Goal: Task Accomplishment & Management: Manage account settings

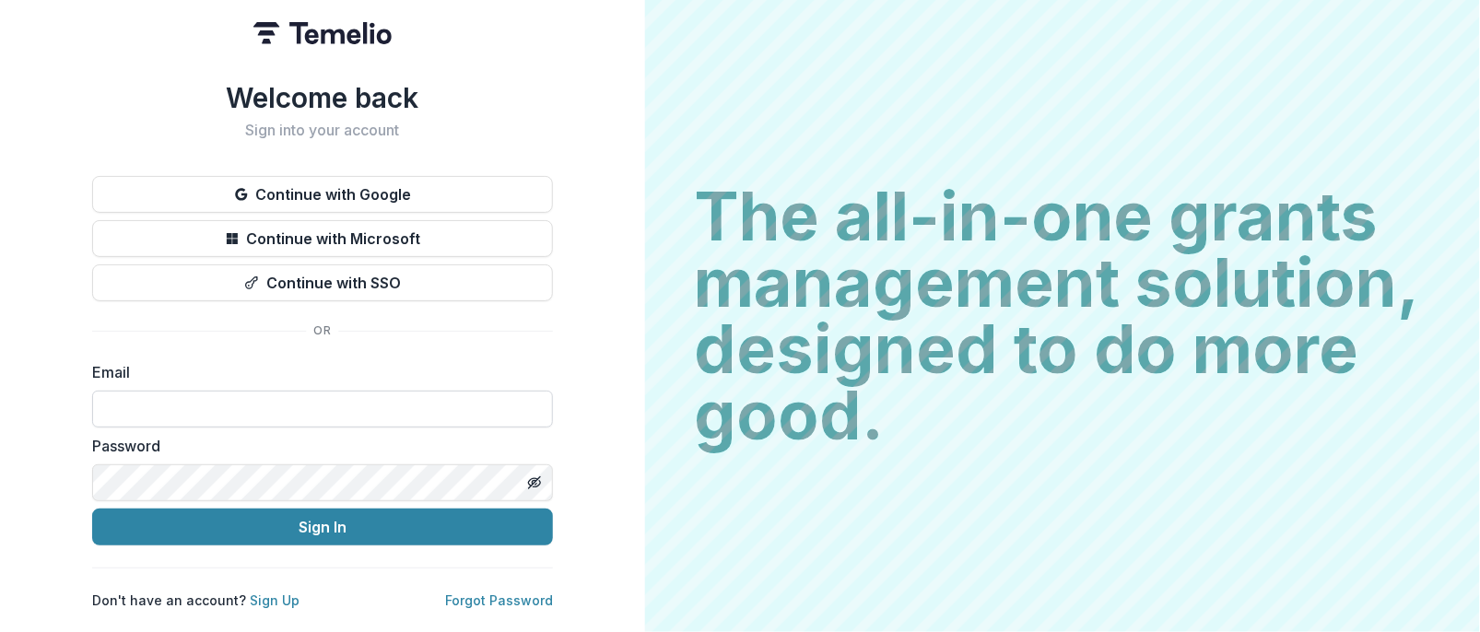
click at [228, 403] on input at bounding box center [322, 409] width 461 height 37
type input "**********"
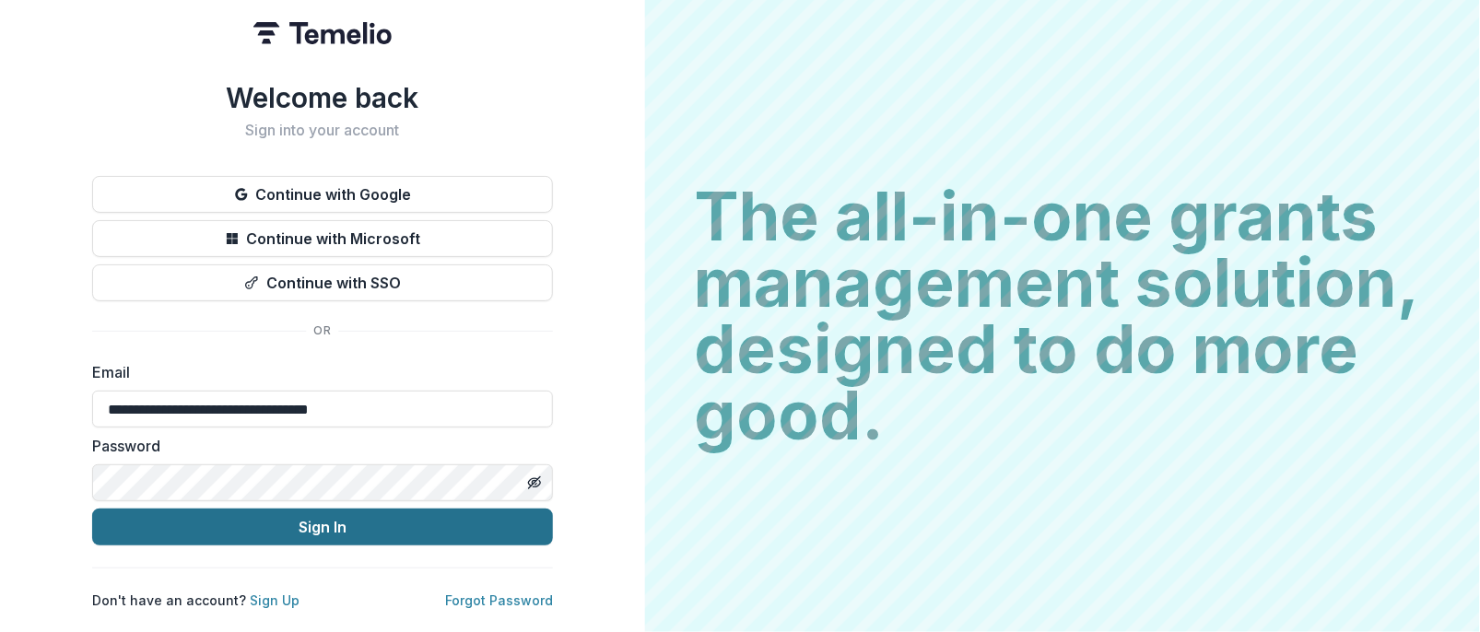
click at [323, 526] on button "Sign In" at bounding box center [322, 527] width 461 height 37
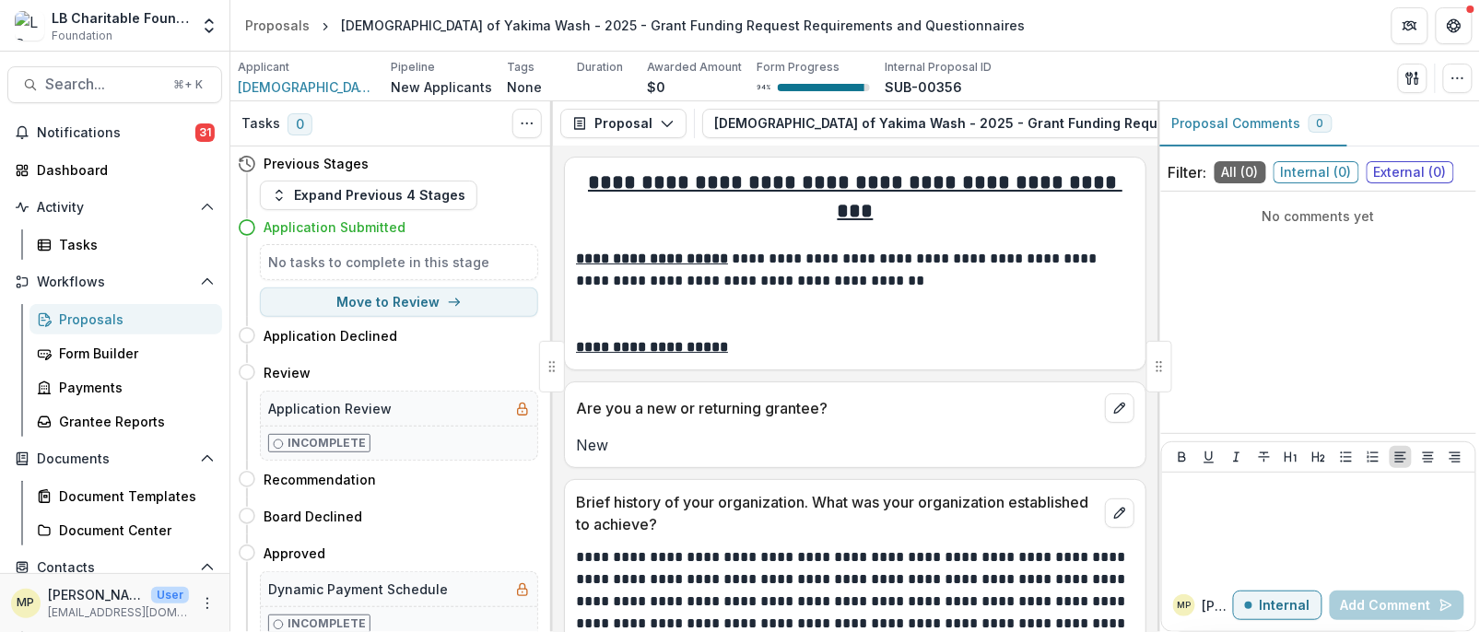
click at [105, 316] on div "Proposals" at bounding box center [133, 319] width 148 height 19
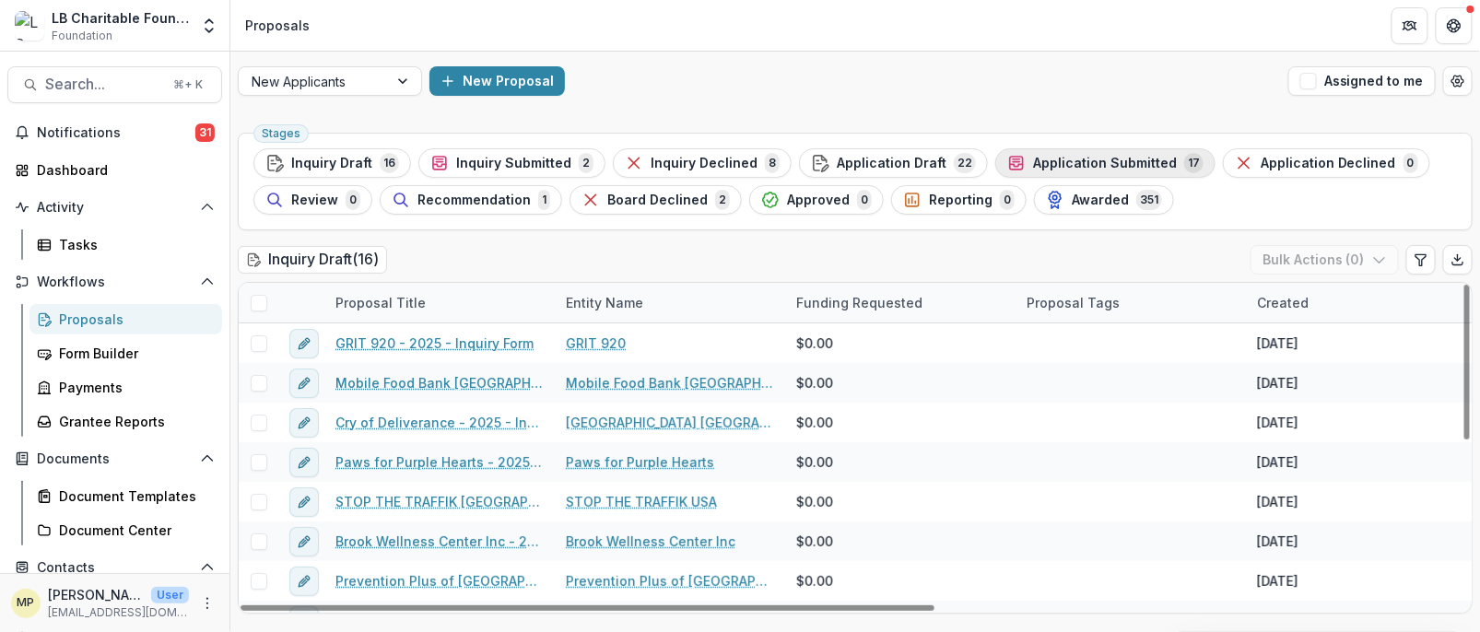
click at [1073, 170] on div "Application Submitted 17" at bounding box center [1105, 163] width 196 height 20
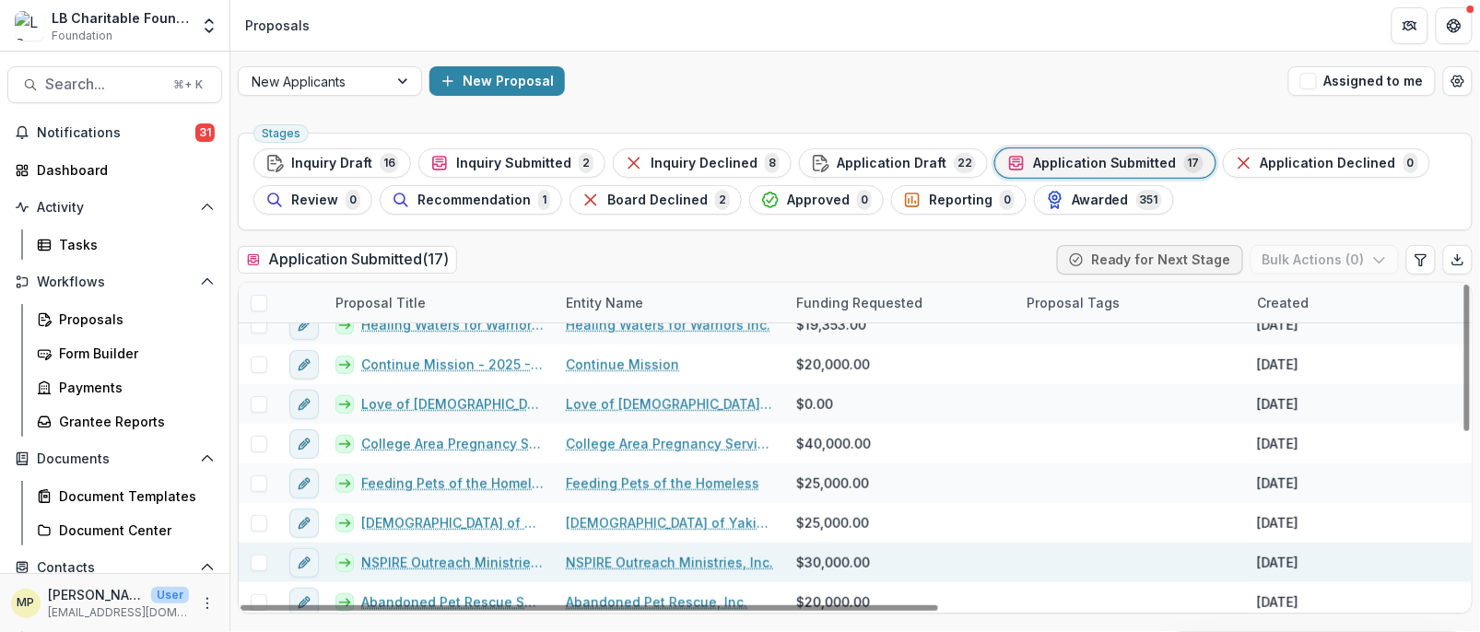
scroll to position [384, 0]
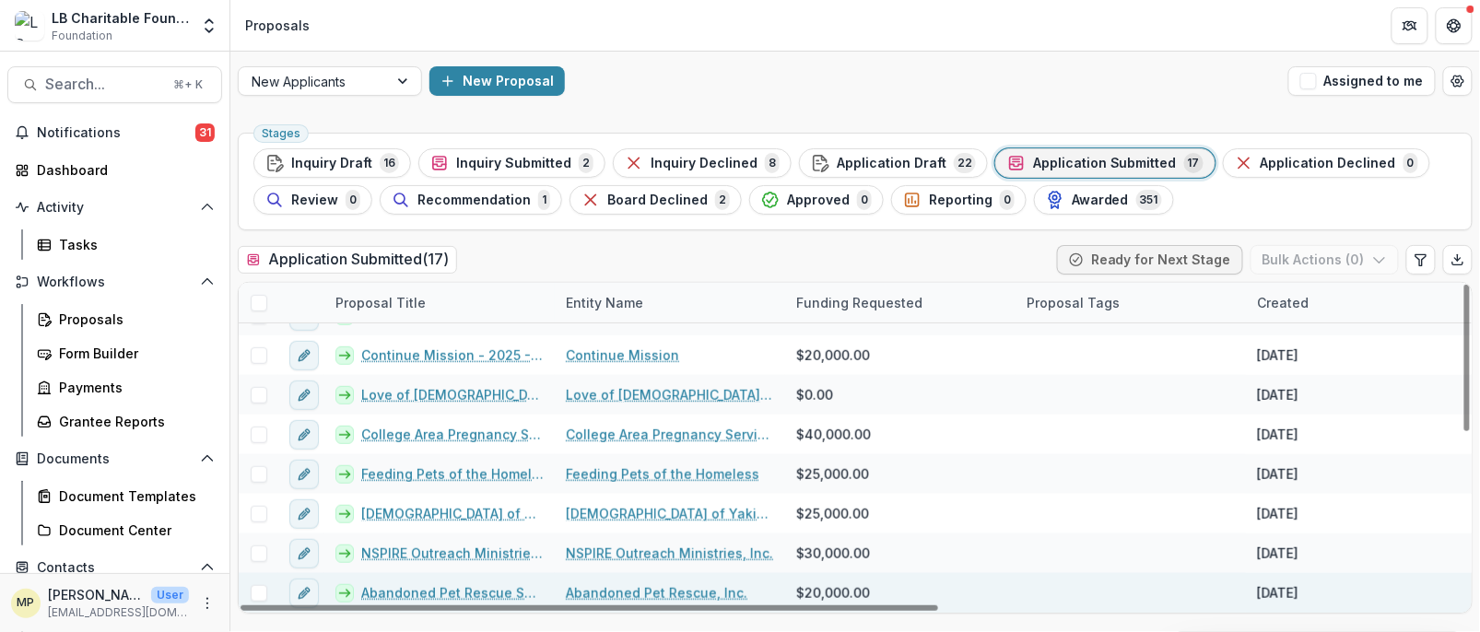
click at [464, 592] on link "Abandoned Pet Rescue Support - 2025 - Grant Funding Request Requirements and Qu…" at bounding box center [452, 592] width 182 height 19
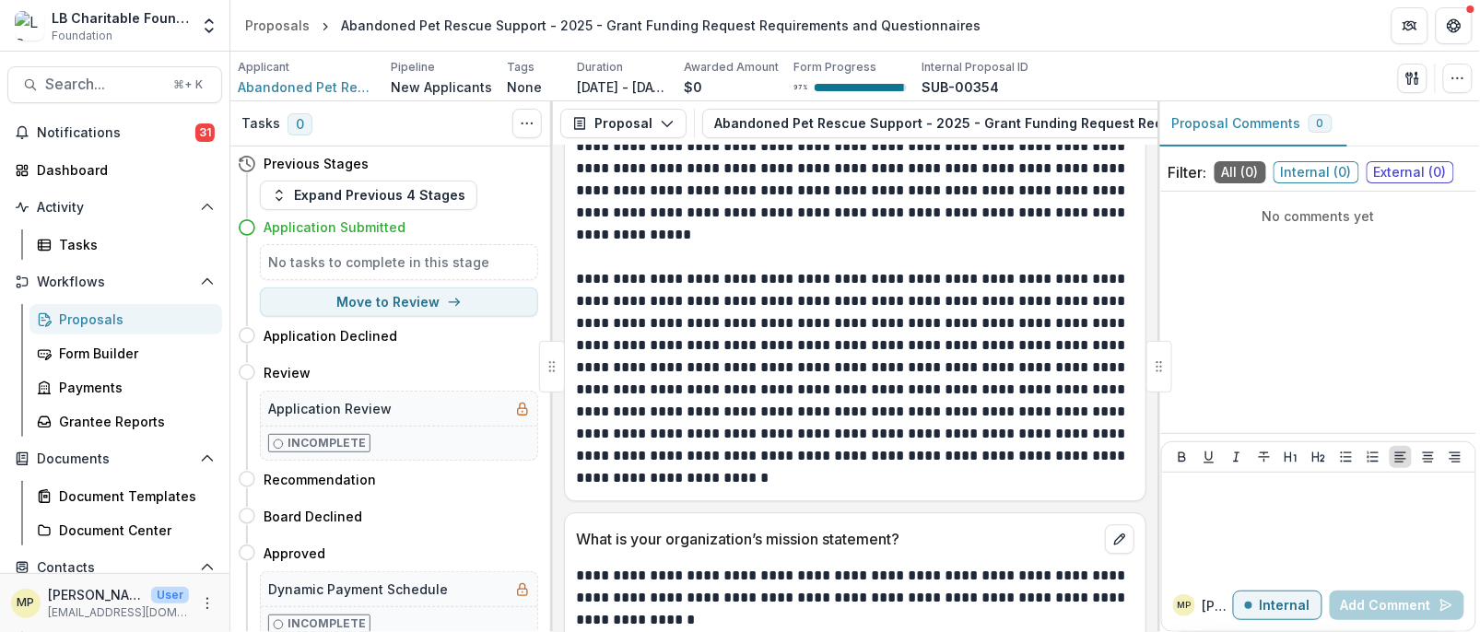
scroll to position [1426, 0]
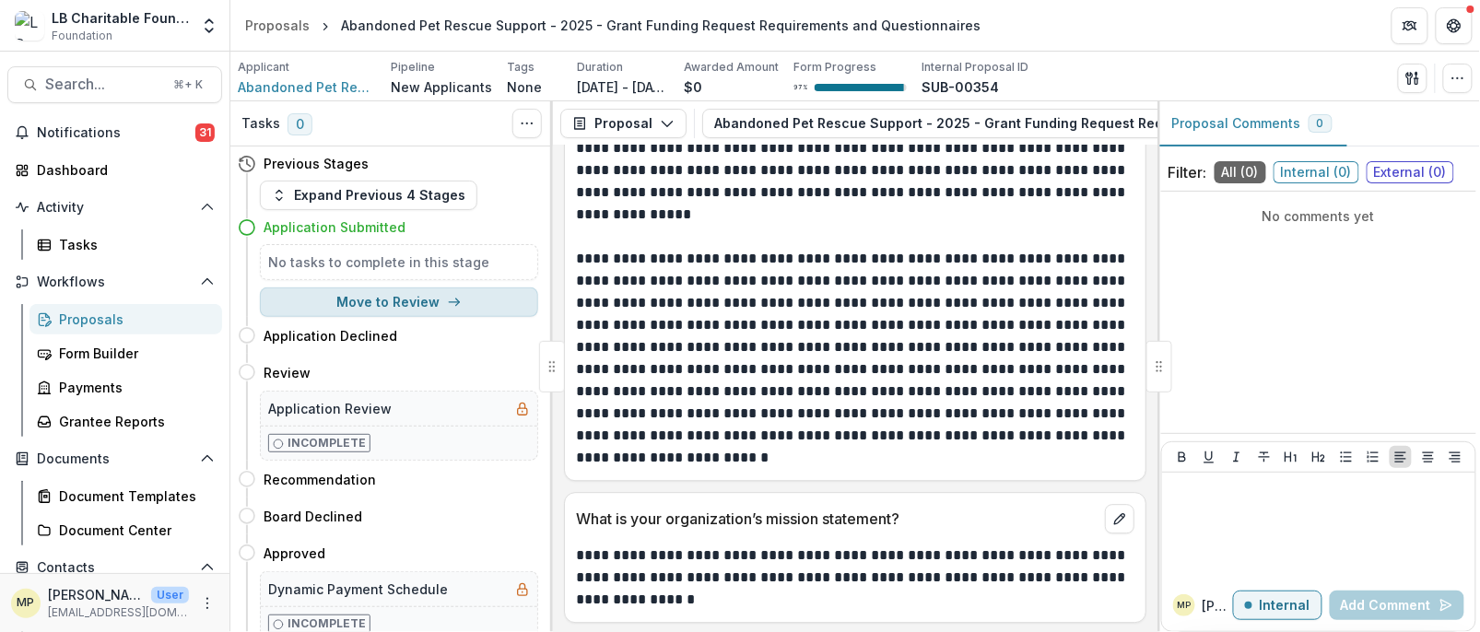
click at [427, 306] on button "Move to Review" at bounding box center [399, 301] width 278 height 29
select select "******"
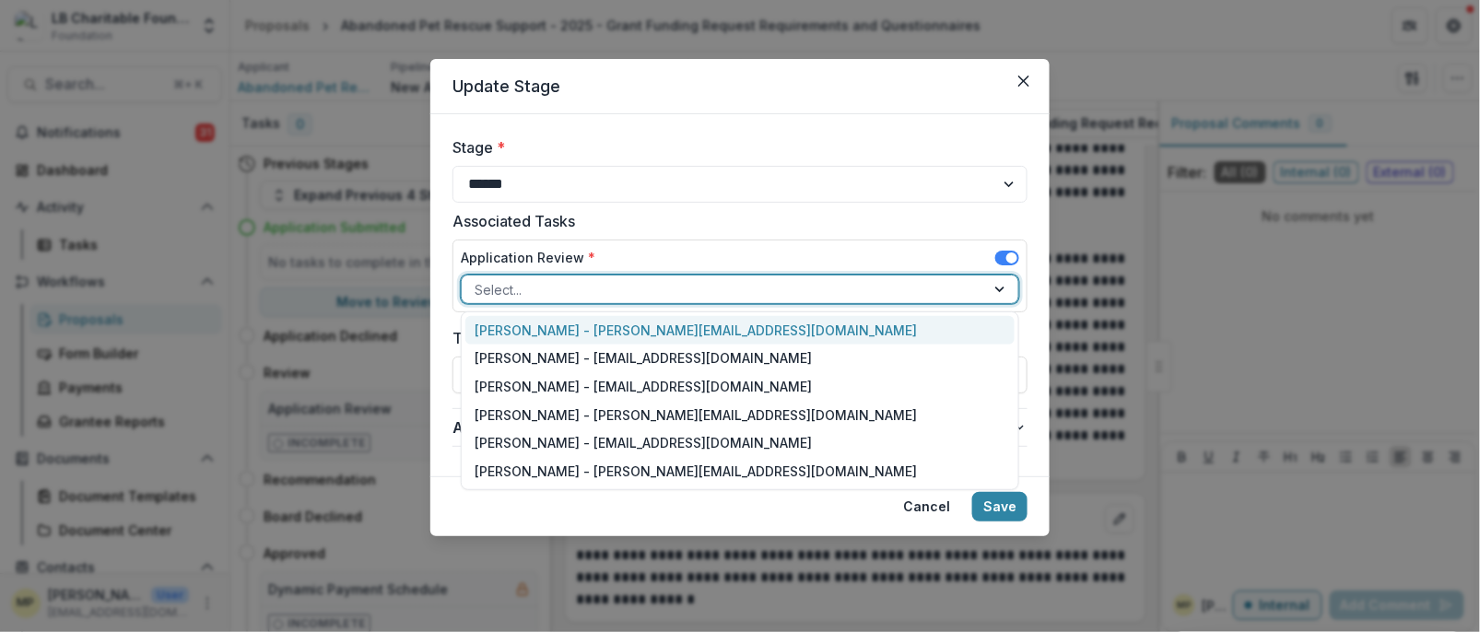
click at [999, 292] on div at bounding box center [1001, 290] width 33 height 28
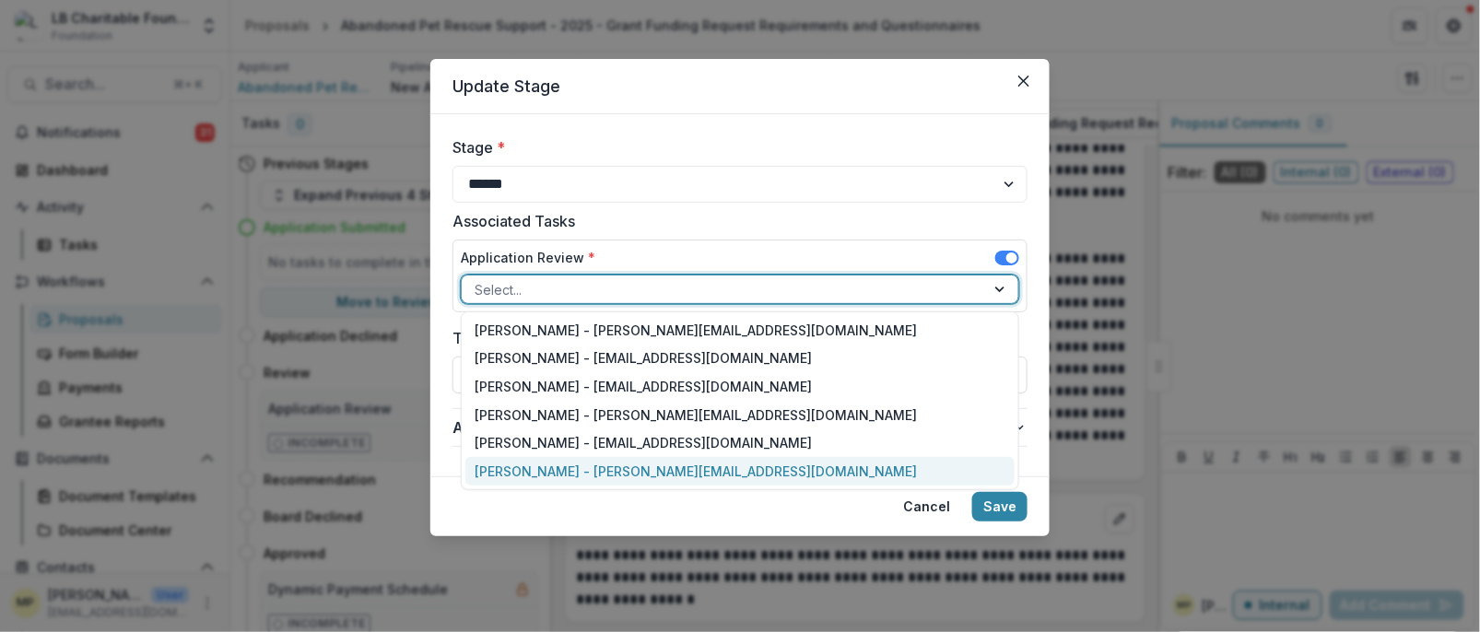
click at [687, 473] on div "[PERSON_NAME] - [PERSON_NAME][EMAIL_ADDRESS][DOMAIN_NAME]" at bounding box center [739, 471] width 549 height 29
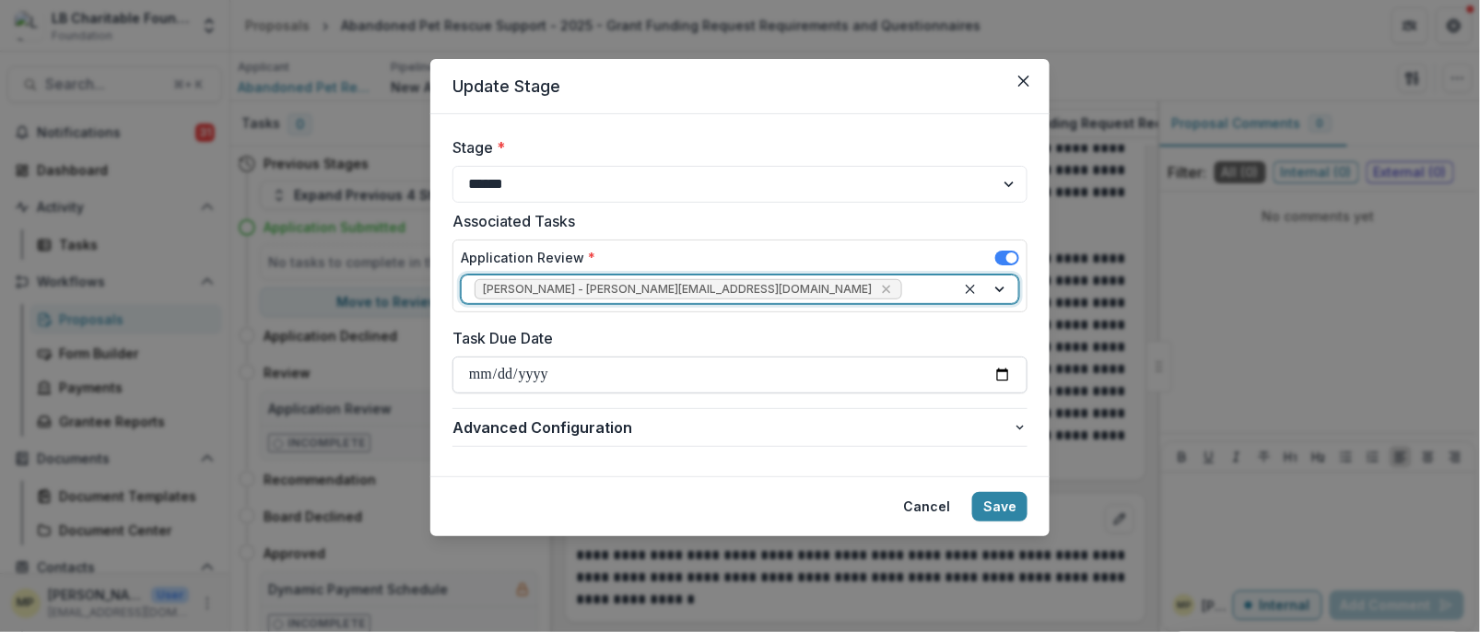
click at [1001, 377] on input "Task Due Date" at bounding box center [739, 375] width 575 height 37
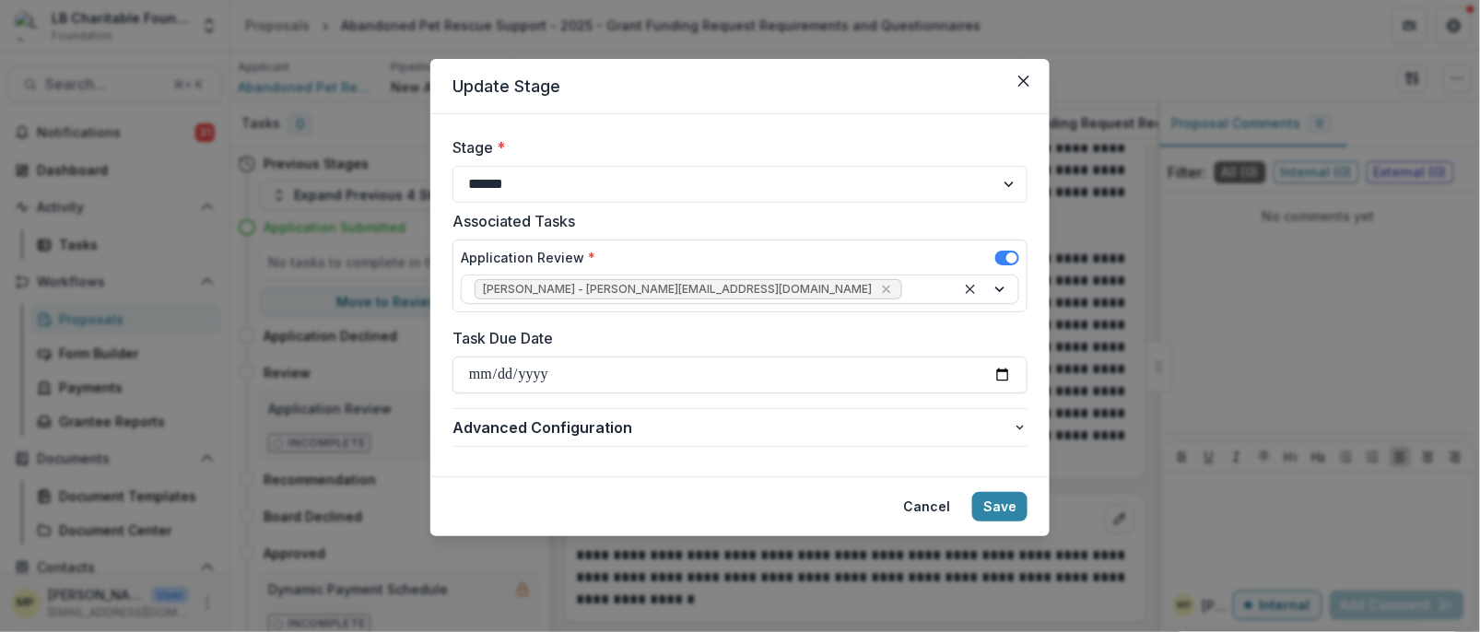
type input "**********"
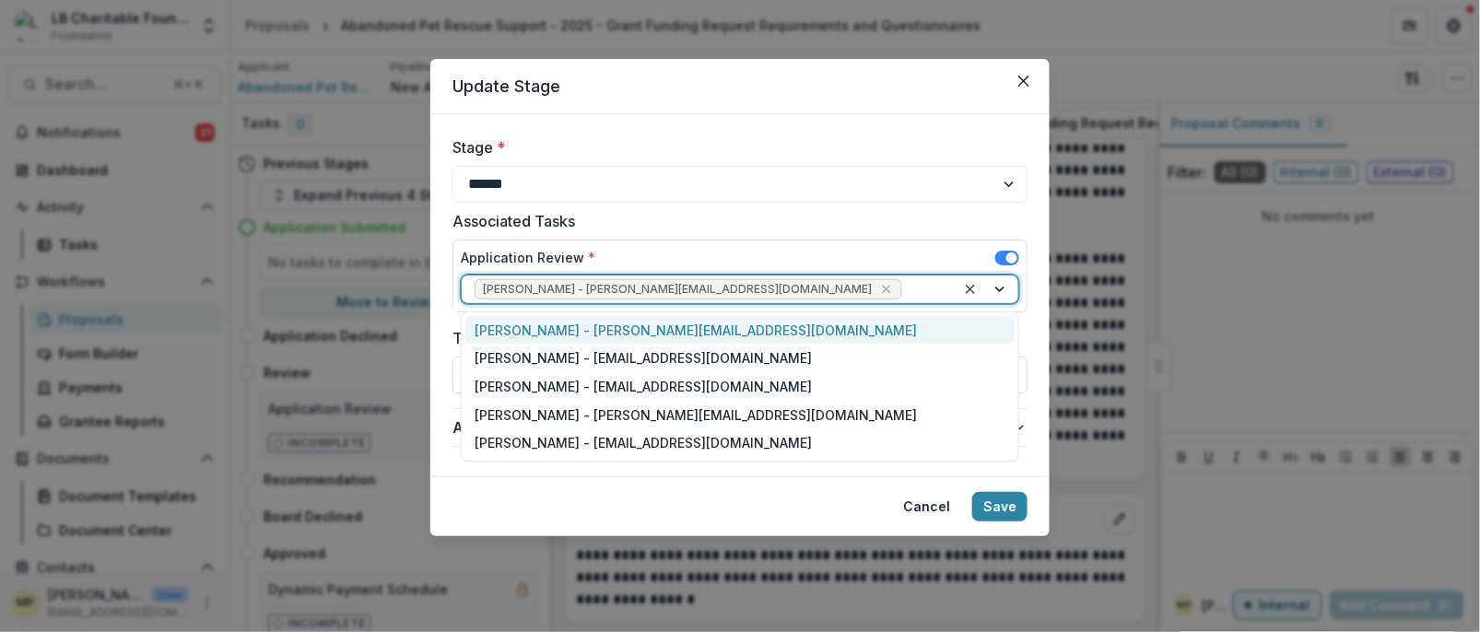
click at [997, 289] on div at bounding box center [987, 290] width 63 height 28
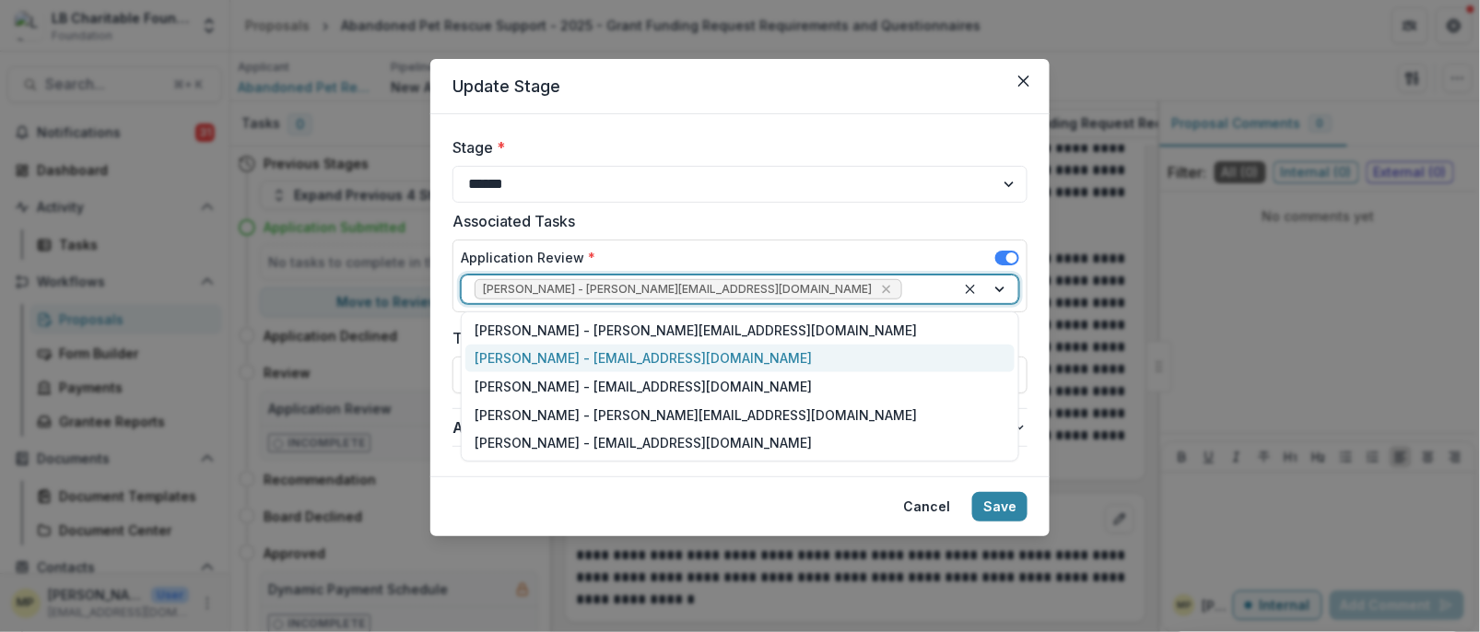
click at [715, 360] on div "[PERSON_NAME] - [EMAIL_ADDRESS][DOMAIN_NAME]" at bounding box center [739, 359] width 549 height 29
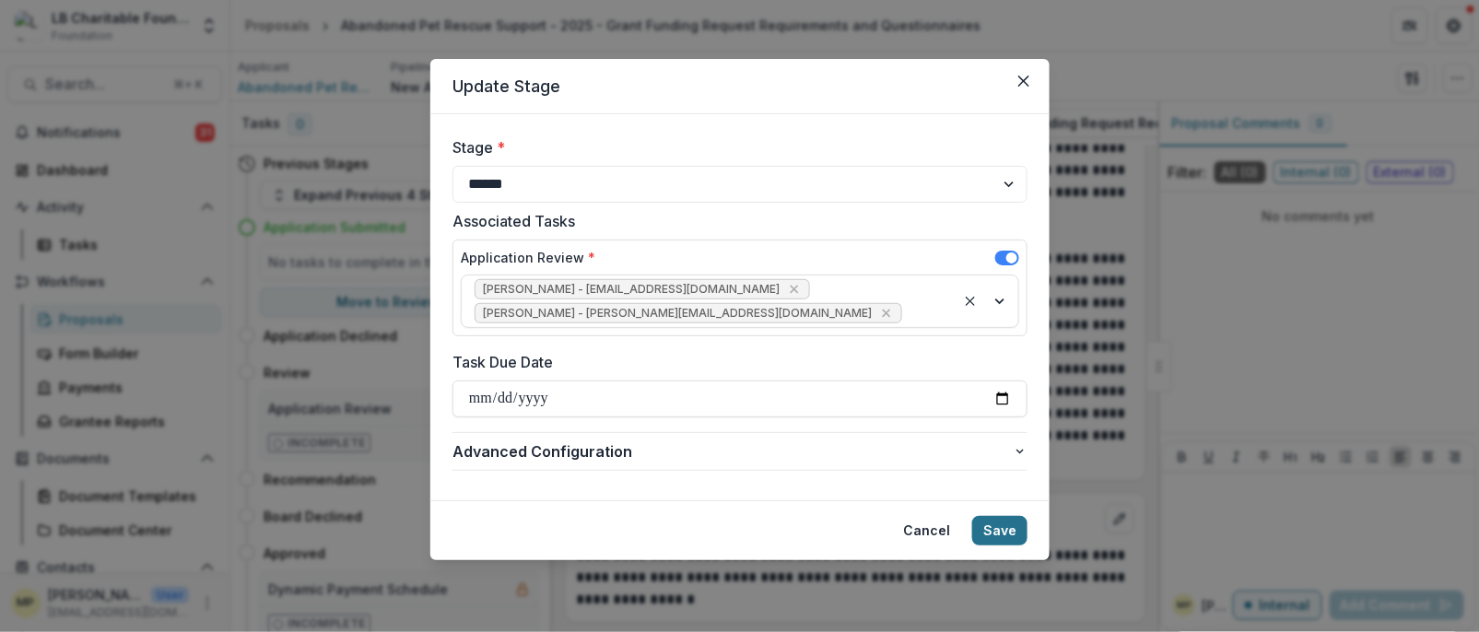
click at [1003, 531] on button "Save" at bounding box center [999, 530] width 55 height 29
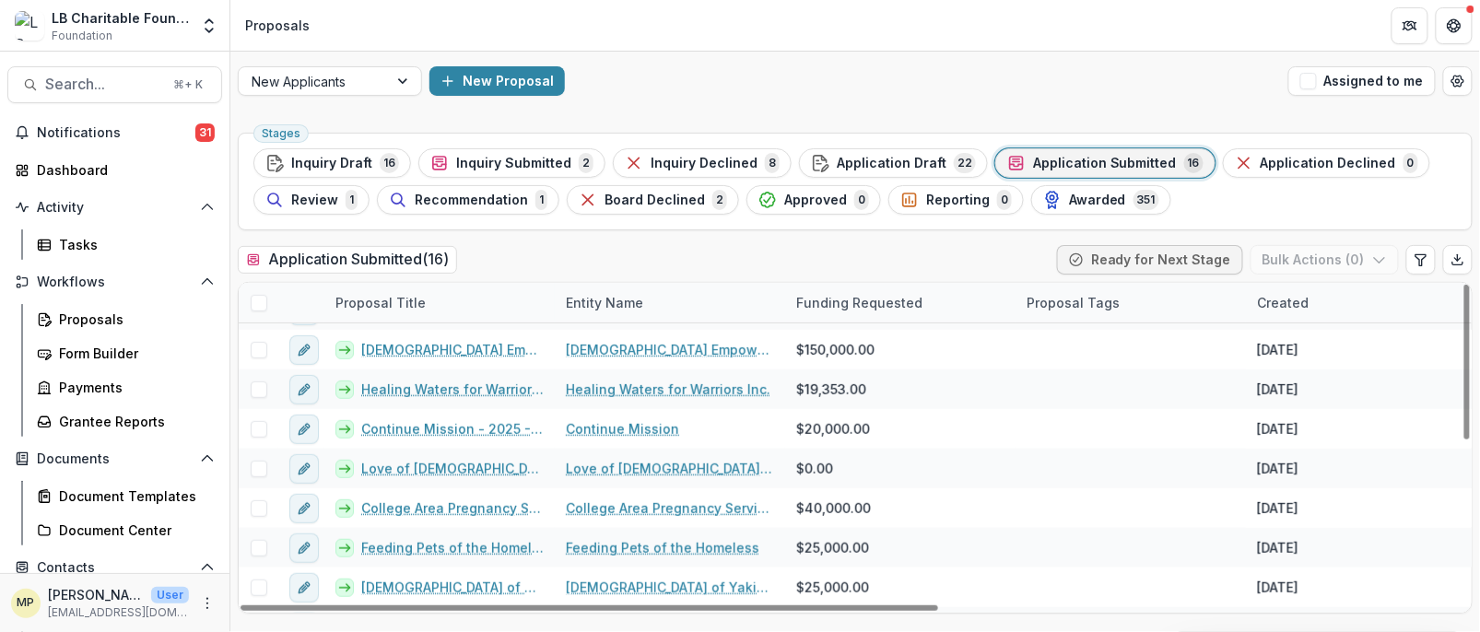
scroll to position [345, 0]
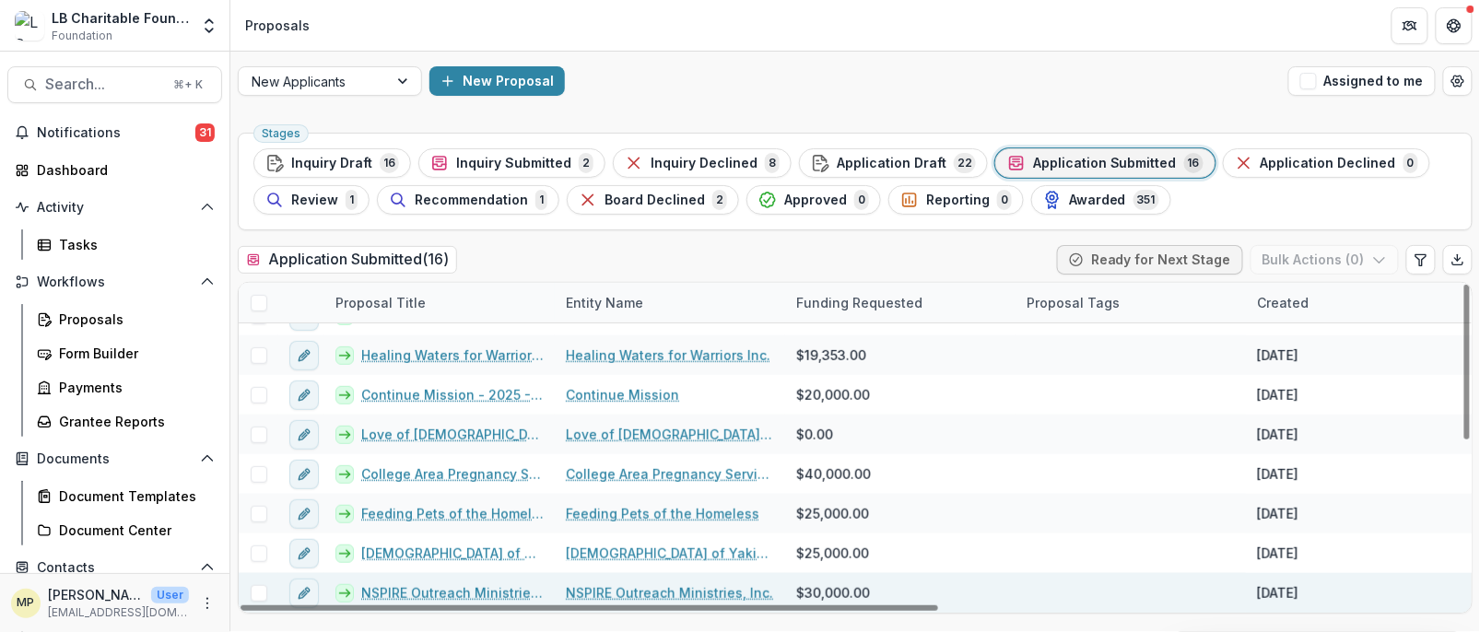
click at [669, 593] on link "NSPIRE Outreach Ministries, Inc." at bounding box center [669, 592] width 207 height 19
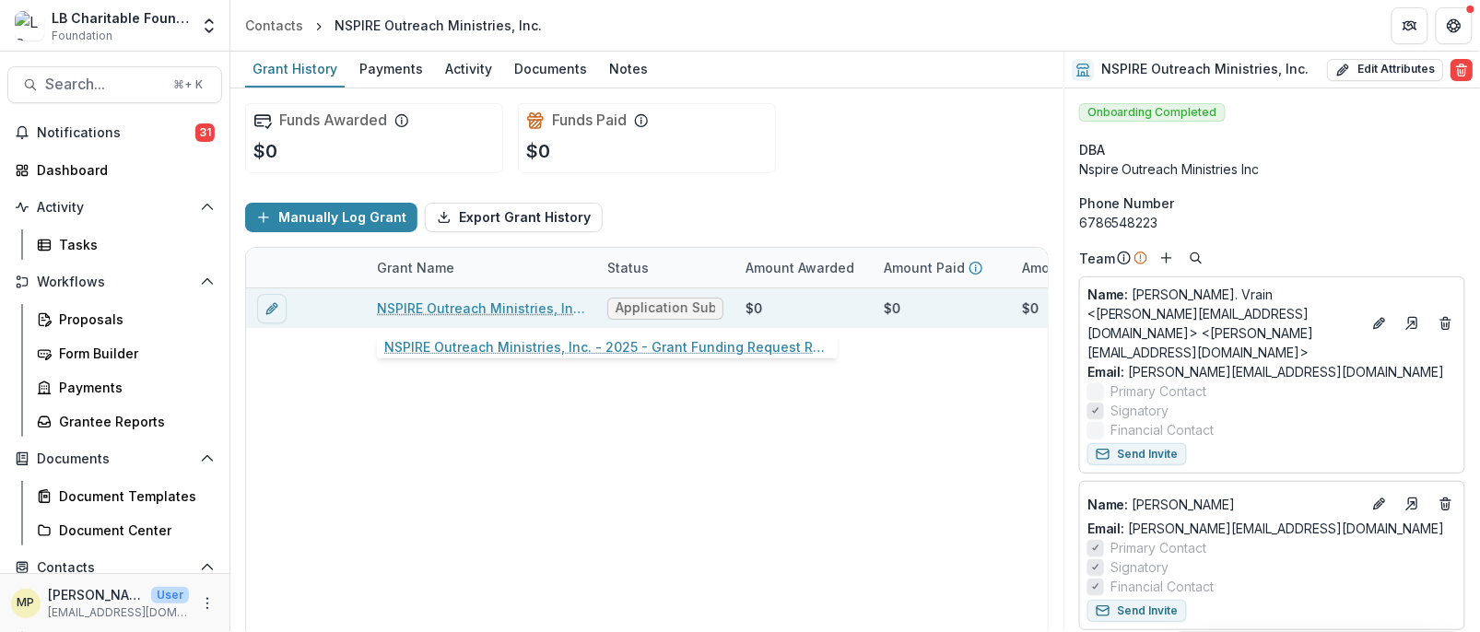
click at [487, 305] on link "NSPIRE Outreach Ministries, Inc. - 2025 - Grant Funding Request Requirements an…" at bounding box center [481, 308] width 208 height 19
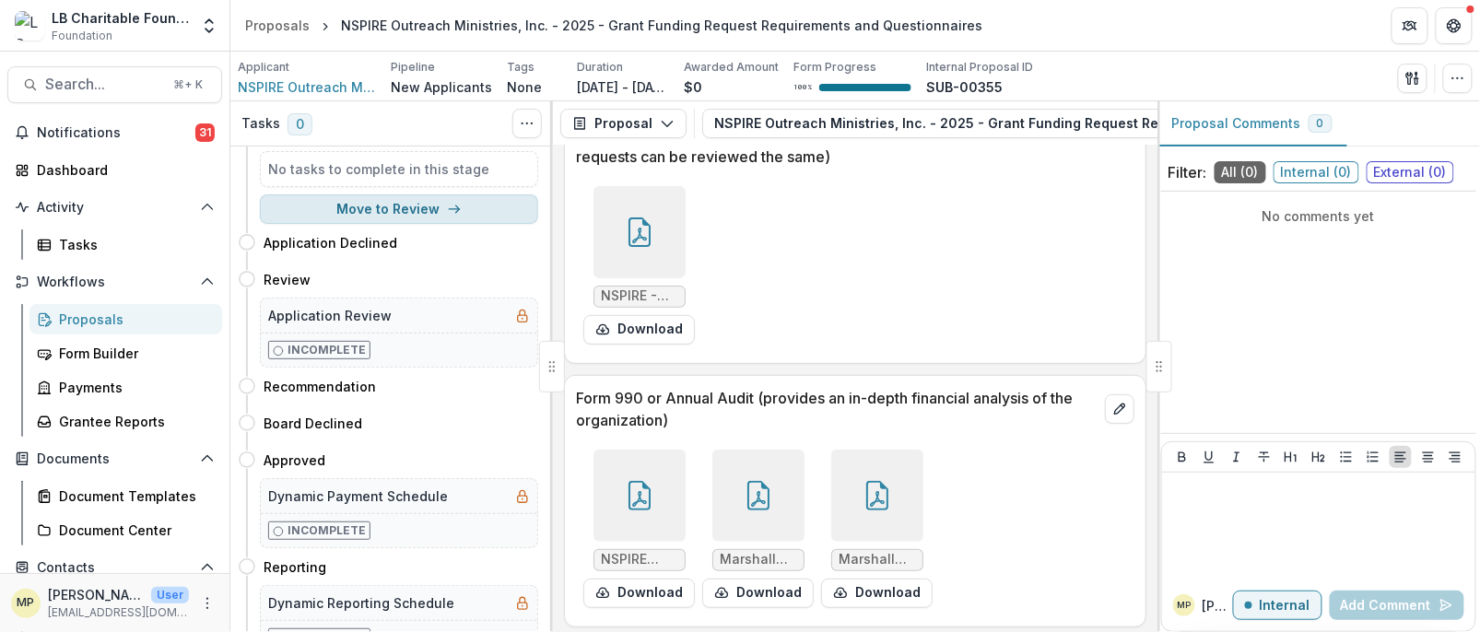
scroll to position [91, 0]
click at [440, 210] on button "Move to Review" at bounding box center [399, 210] width 278 height 29
select select "******"
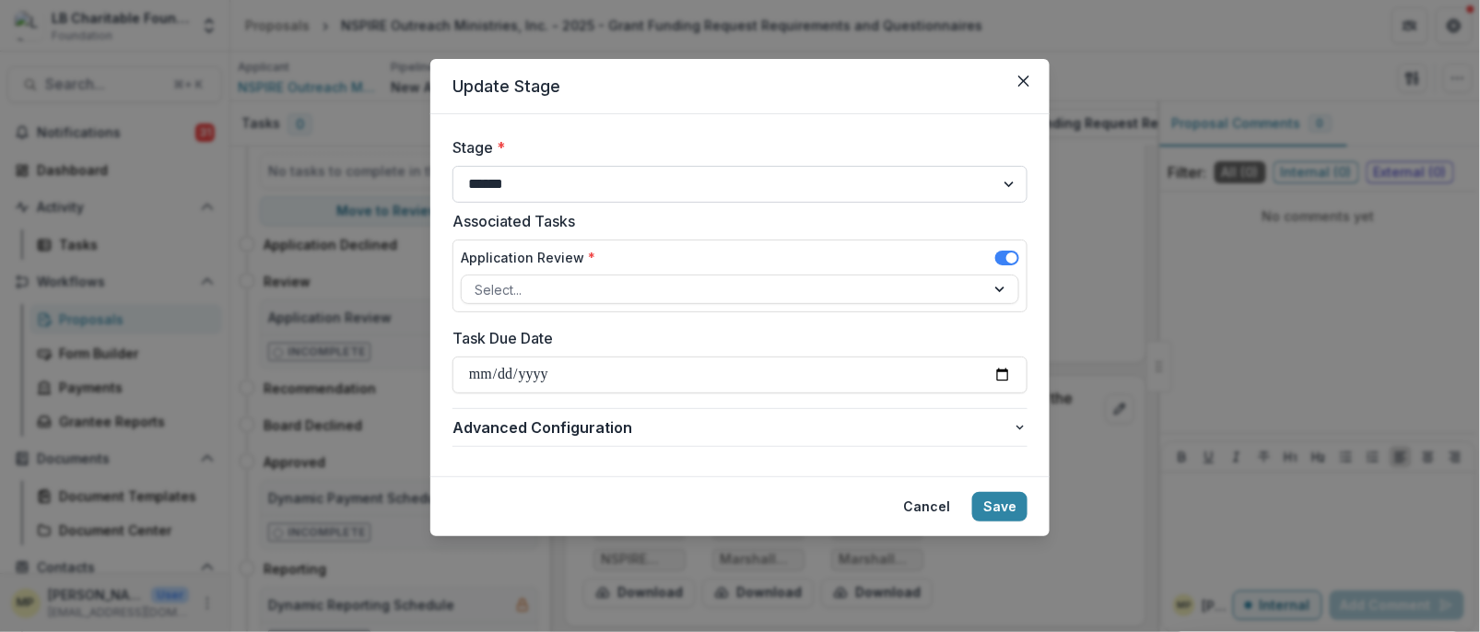
click at [1008, 185] on select "**********" at bounding box center [739, 184] width 575 height 37
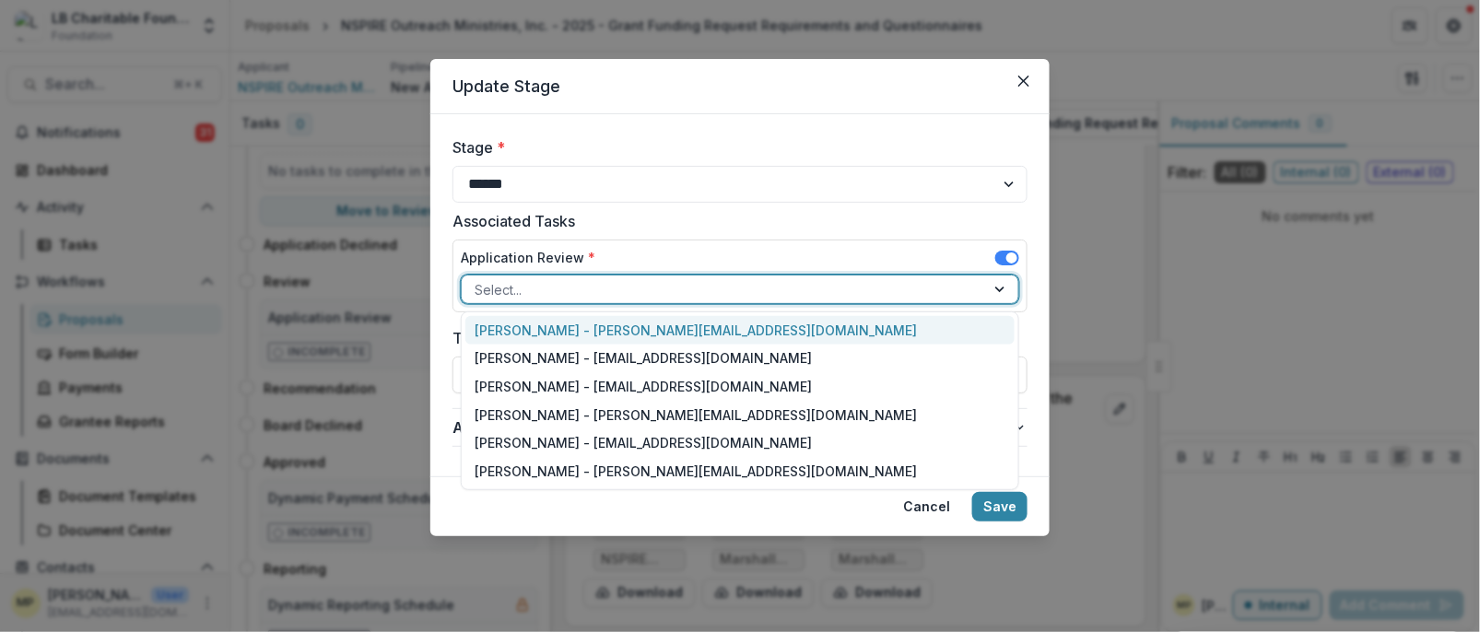
click at [999, 291] on div at bounding box center [1001, 290] width 33 height 28
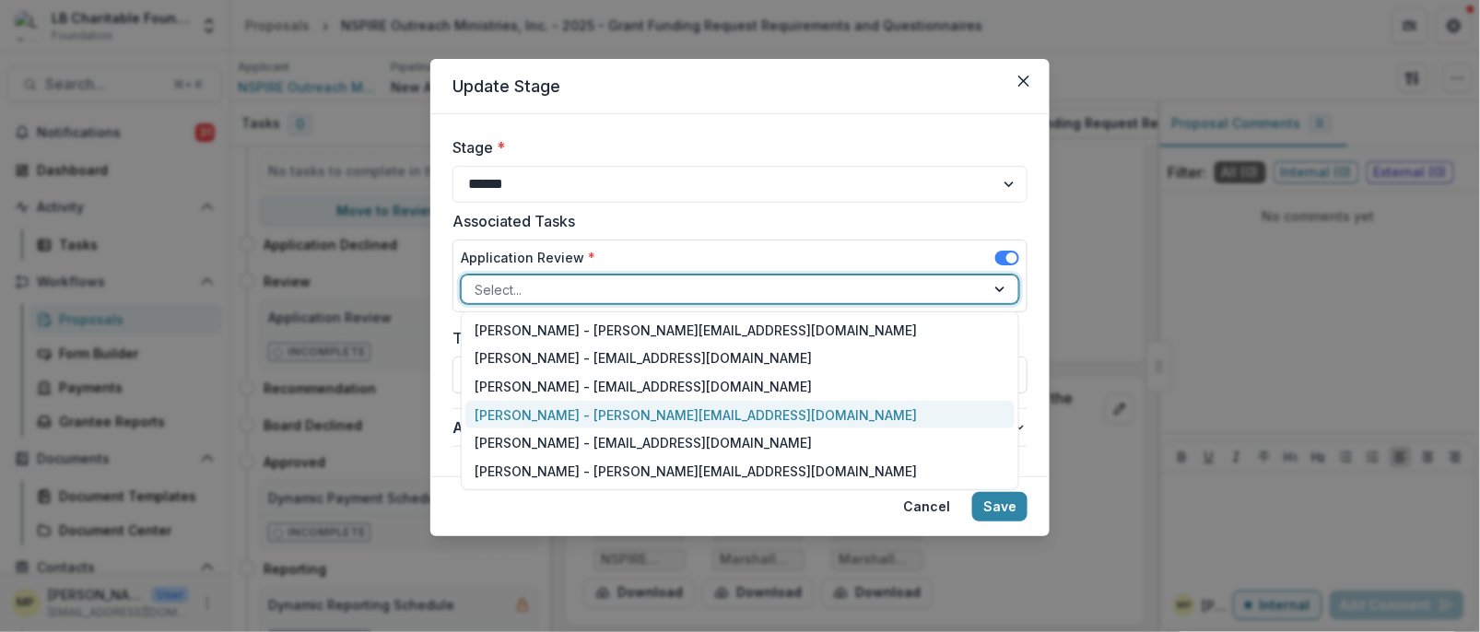
click at [689, 416] on div "[PERSON_NAME] - [PERSON_NAME][EMAIL_ADDRESS][DOMAIN_NAME]" at bounding box center [739, 415] width 549 height 29
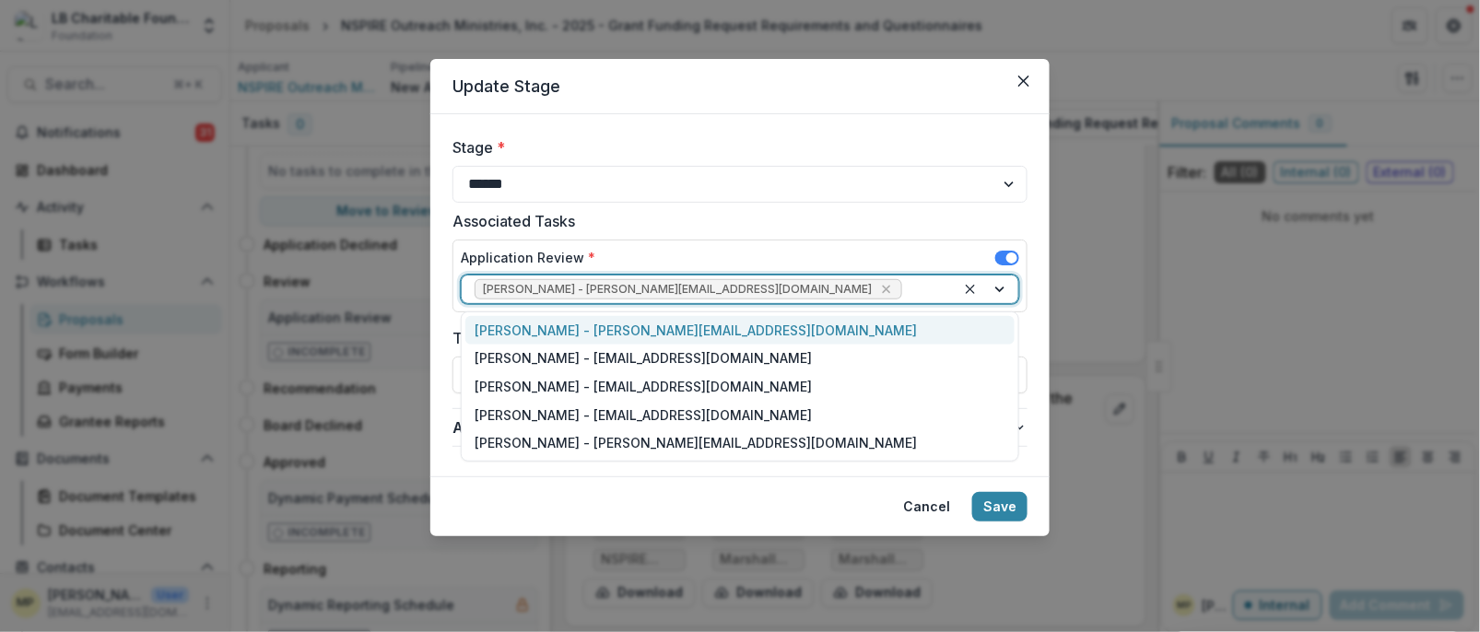
click at [1003, 292] on div at bounding box center [987, 290] width 63 height 28
click at [635, 335] on div "[PERSON_NAME] - [PERSON_NAME][EMAIL_ADDRESS][DOMAIN_NAME]" at bounding box center [739, 330] width 549 height 29
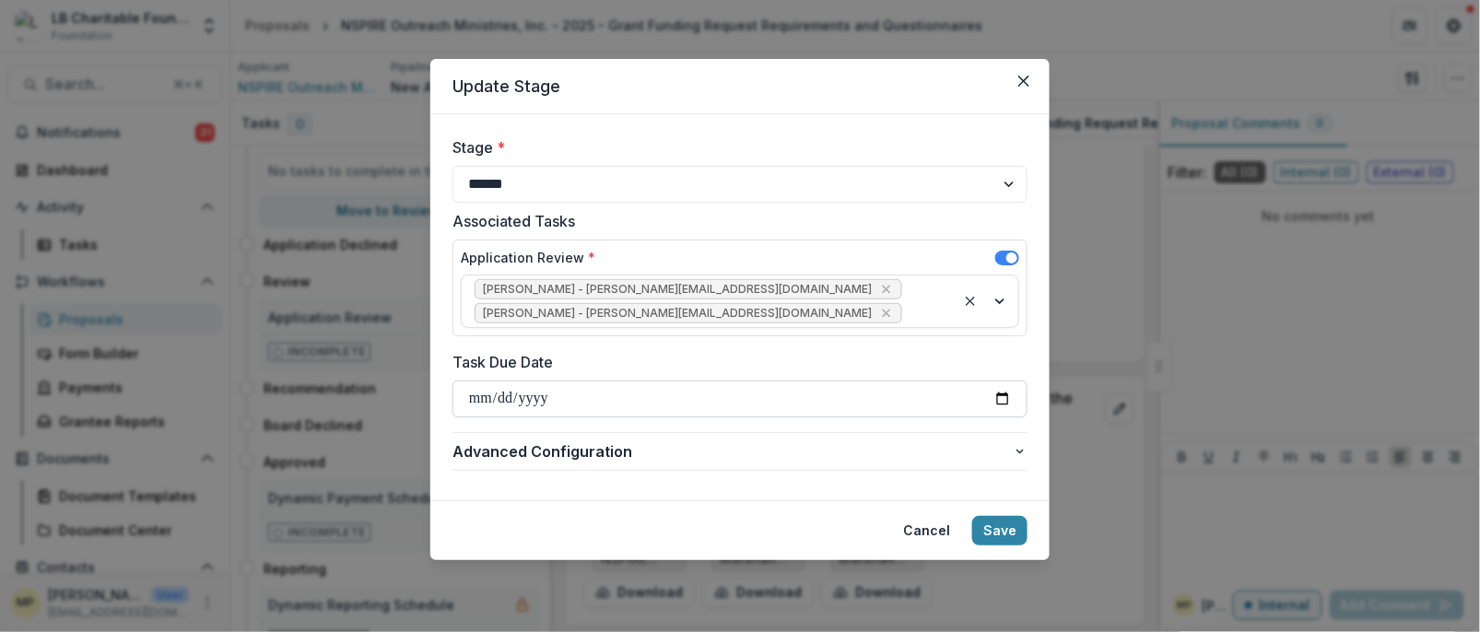
click at [1002, 397] on input "Task Due Date" at bounding box center [739, 399] width 575 height 37
type input "**********"
click at [998, 533] on button "Save" at bounding box center [999, 530] width 55 height 29
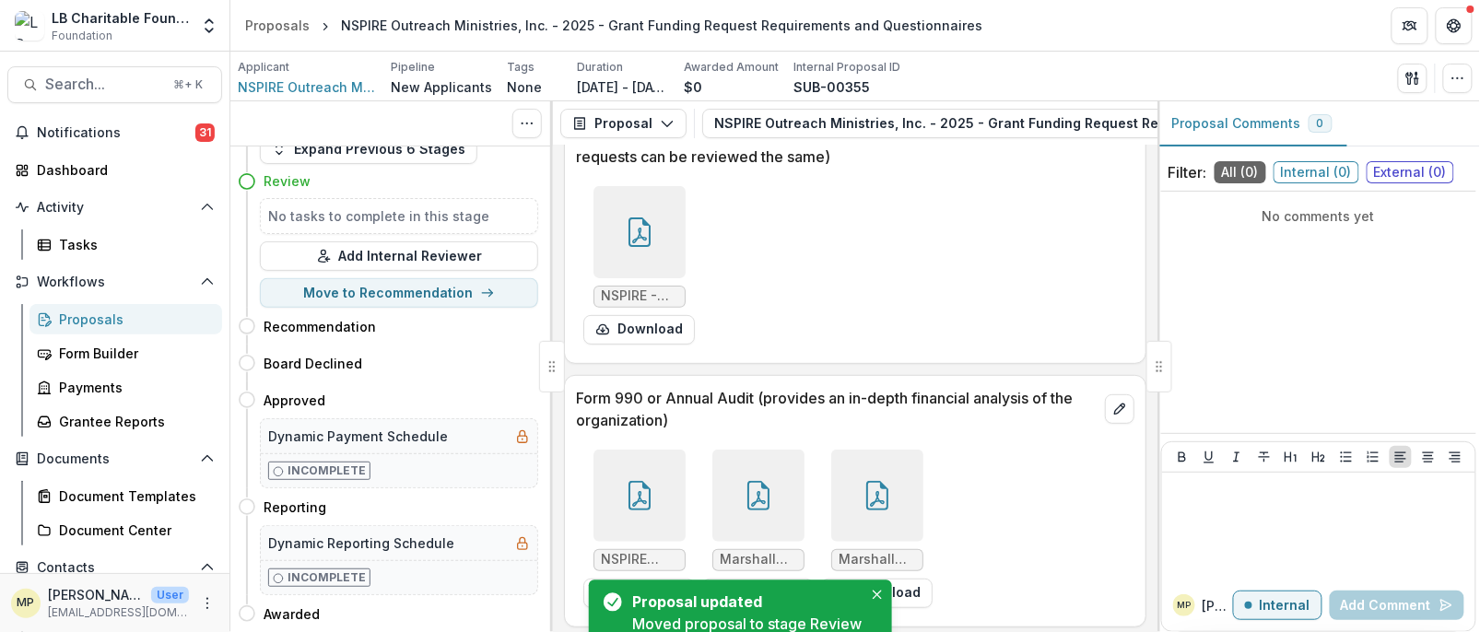
scroll to position [0, 0]
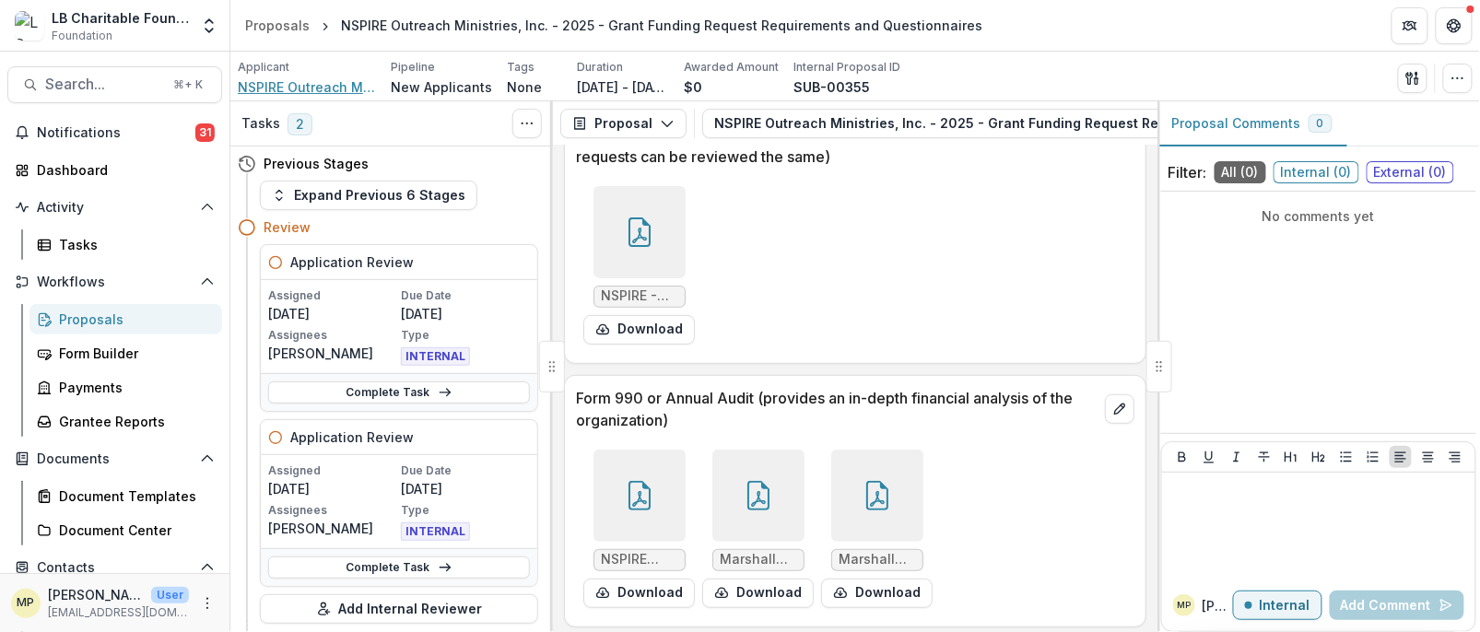
click at [274, 87] on span "NSPIRE Outreach Ministries, Inc." at bounding box center [307, 86] width 138 height 19
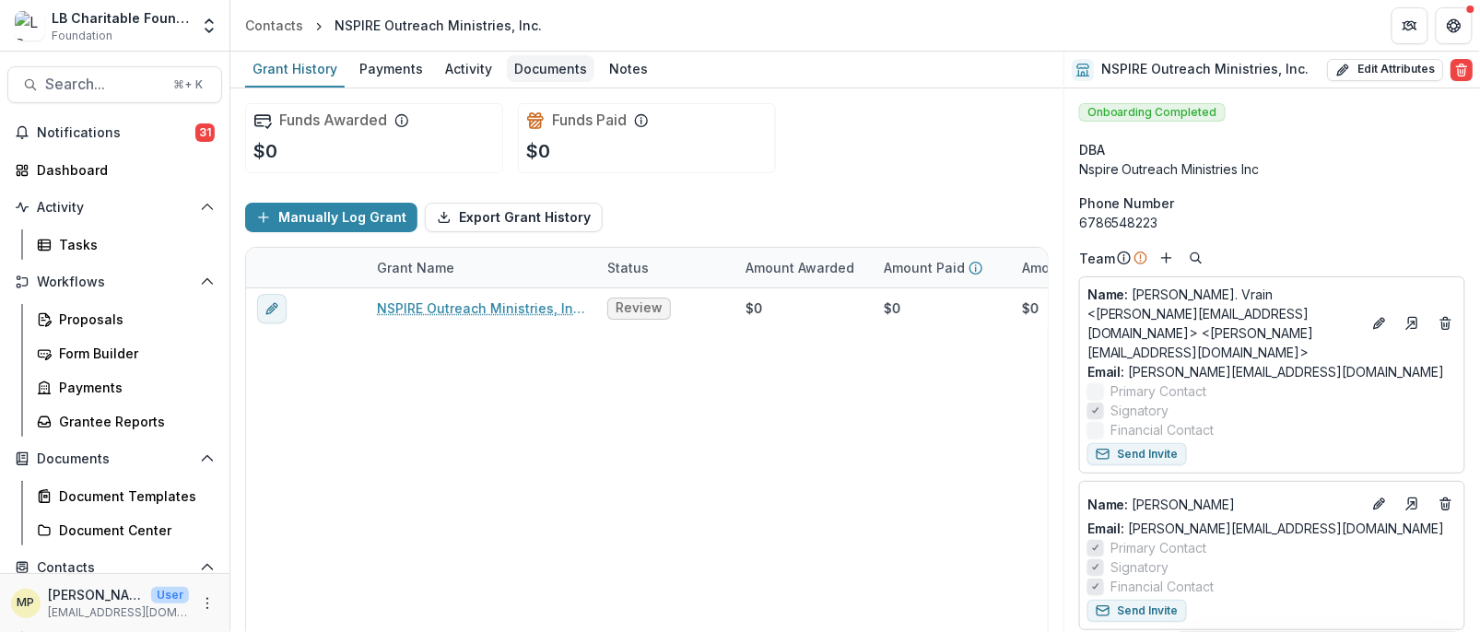
click at [542, 73] on div "Documents" at bounding box center [551, 68] width 88 height 27
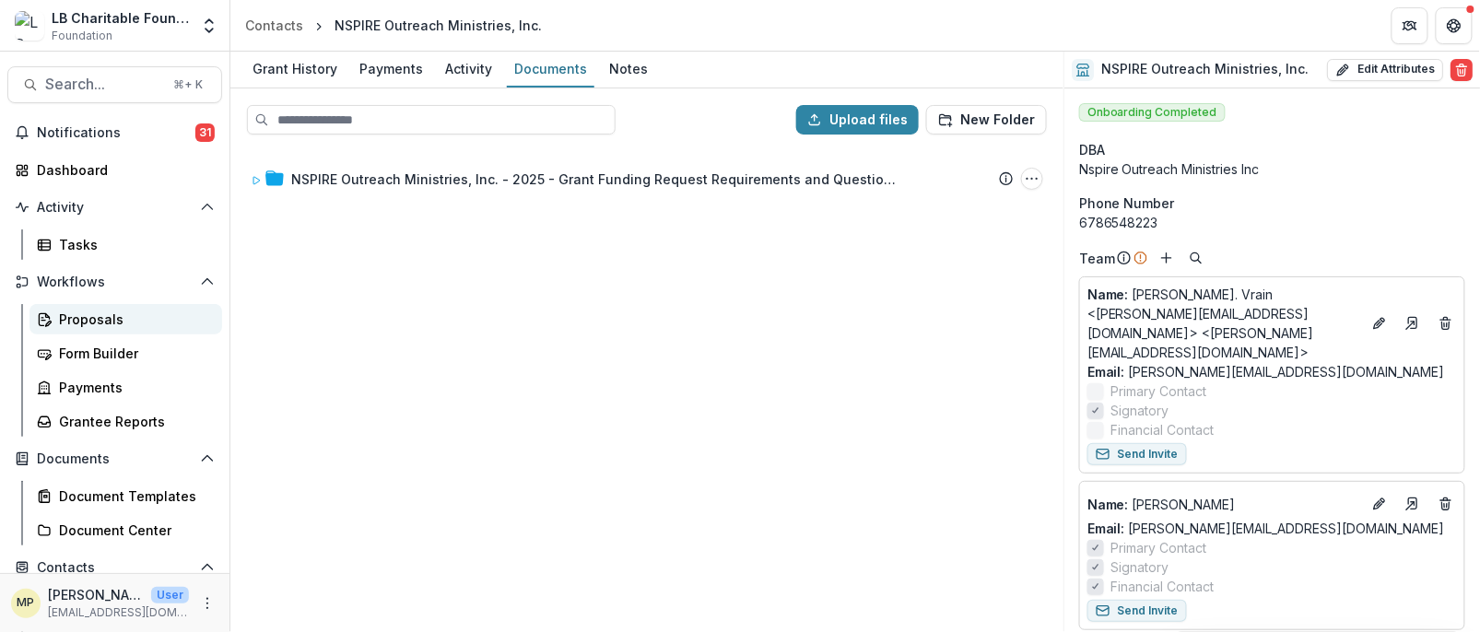
click at [95, 319] on div "Proposals" at bounding box center [133, 319] width 148 height 19
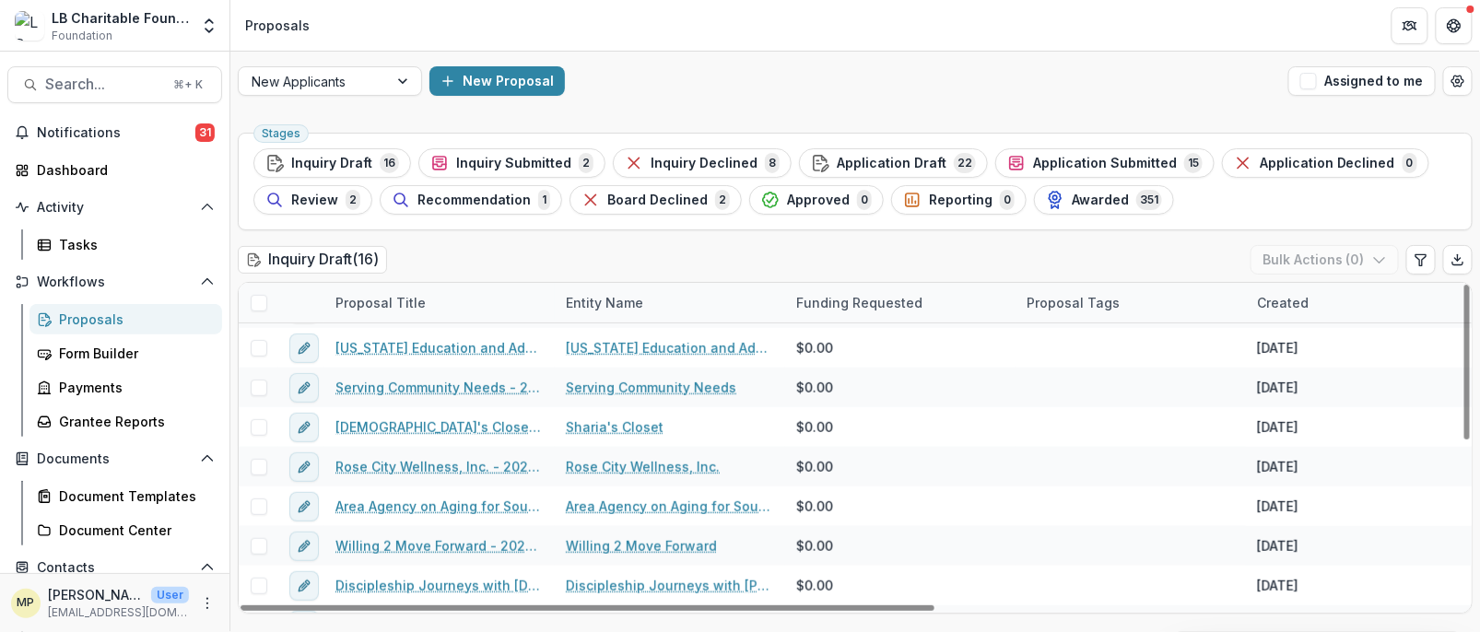
scroll to position [345, 0]
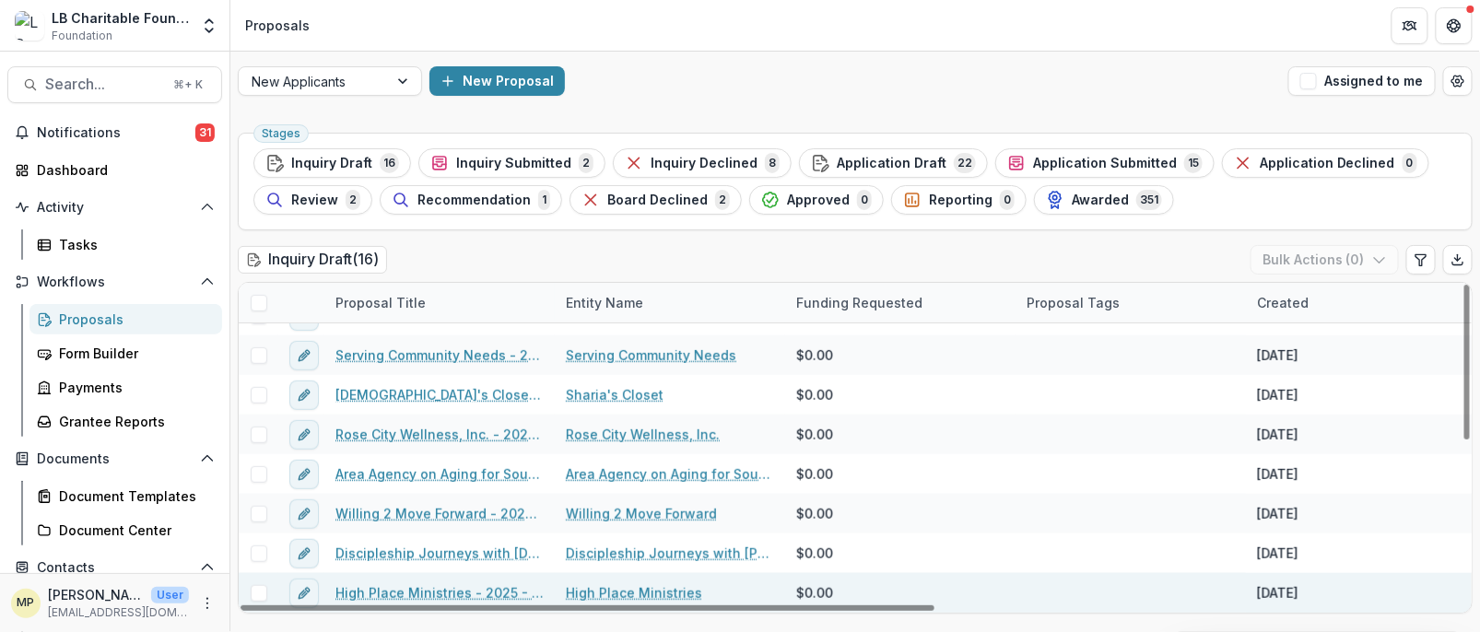
click at [443, 592] on link "High Place Ministries - 2025 - Grant Funding Request Requirements and Questionn…" at bounding box center [439, 592] width 208 height 19
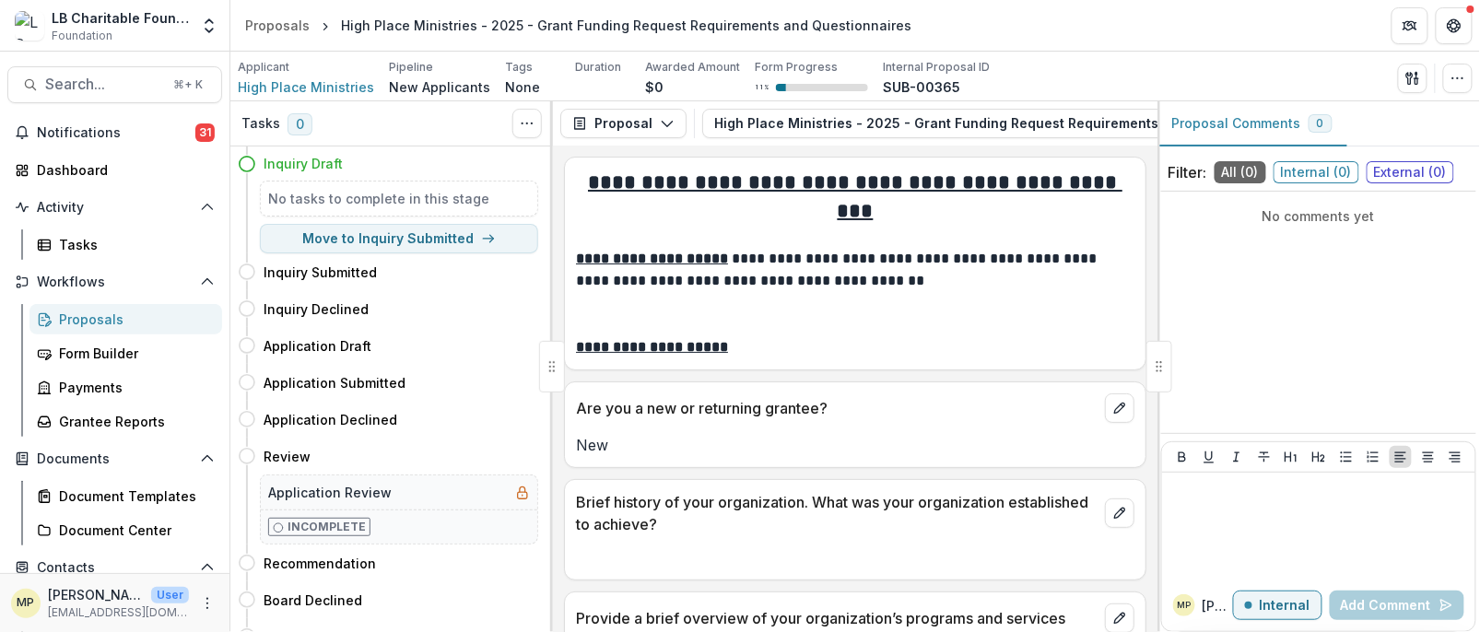
click at [100, 313] on div "Proposals" at bounding box center [133, 319] width 148 height 19
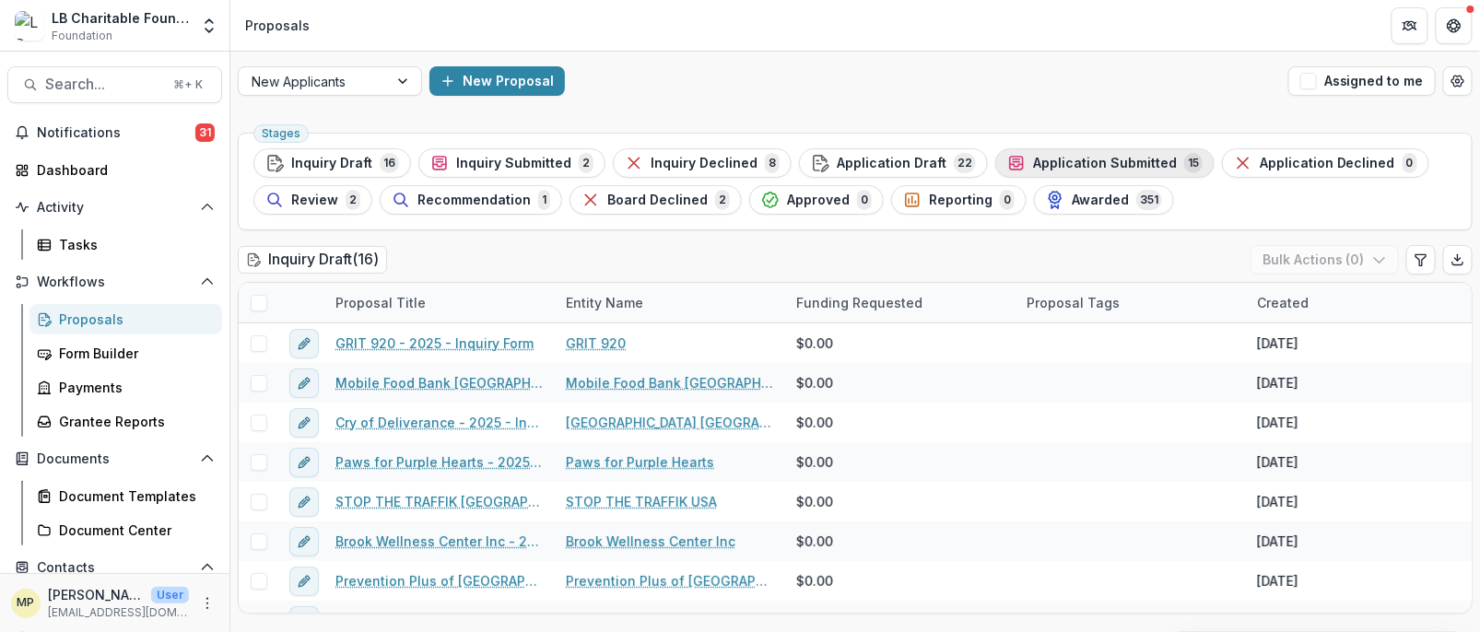
click at [1084, 165] on span "Application Submitted" at bounding box center [1105, 164] width 144 height 16
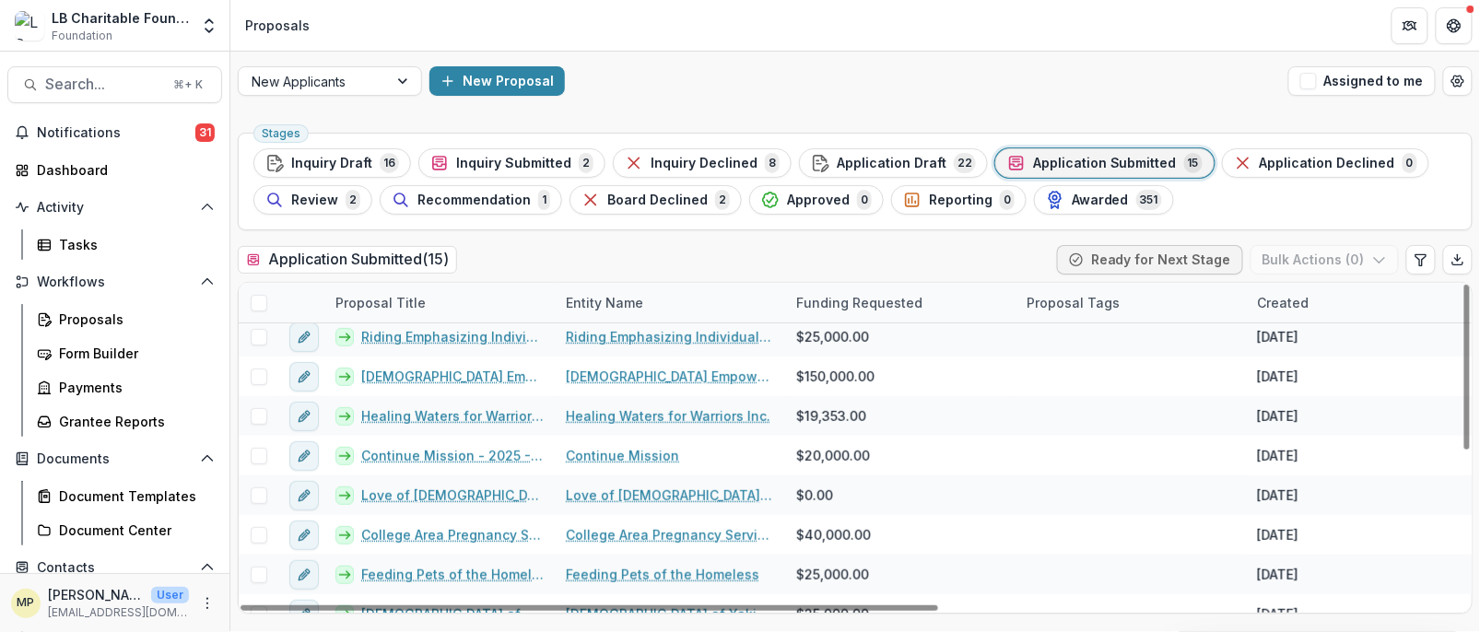
scroll to position [305, 0]
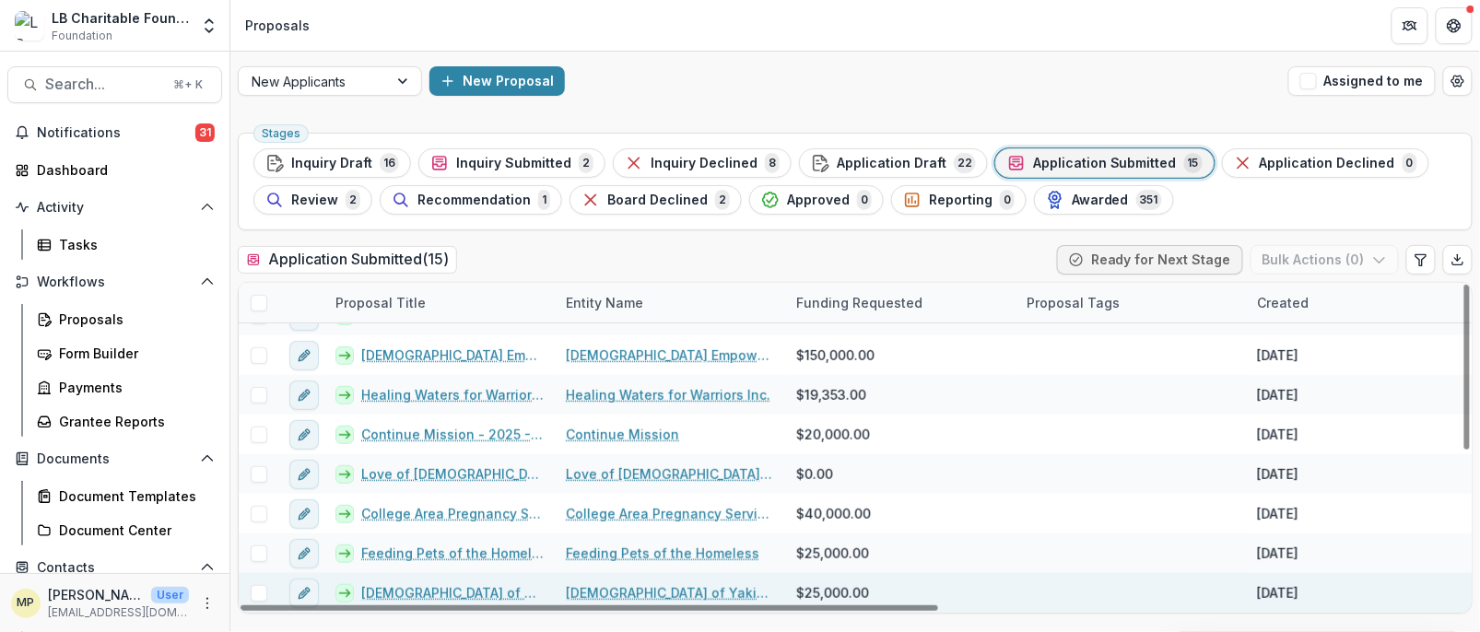
click at [437, 589] on link "[DEMOGRAPHIC_DATA] of Yakima Wash - 2025 - Grant Funding Request Requirements a…" at bounding box center [452, 592] width 182 height 19
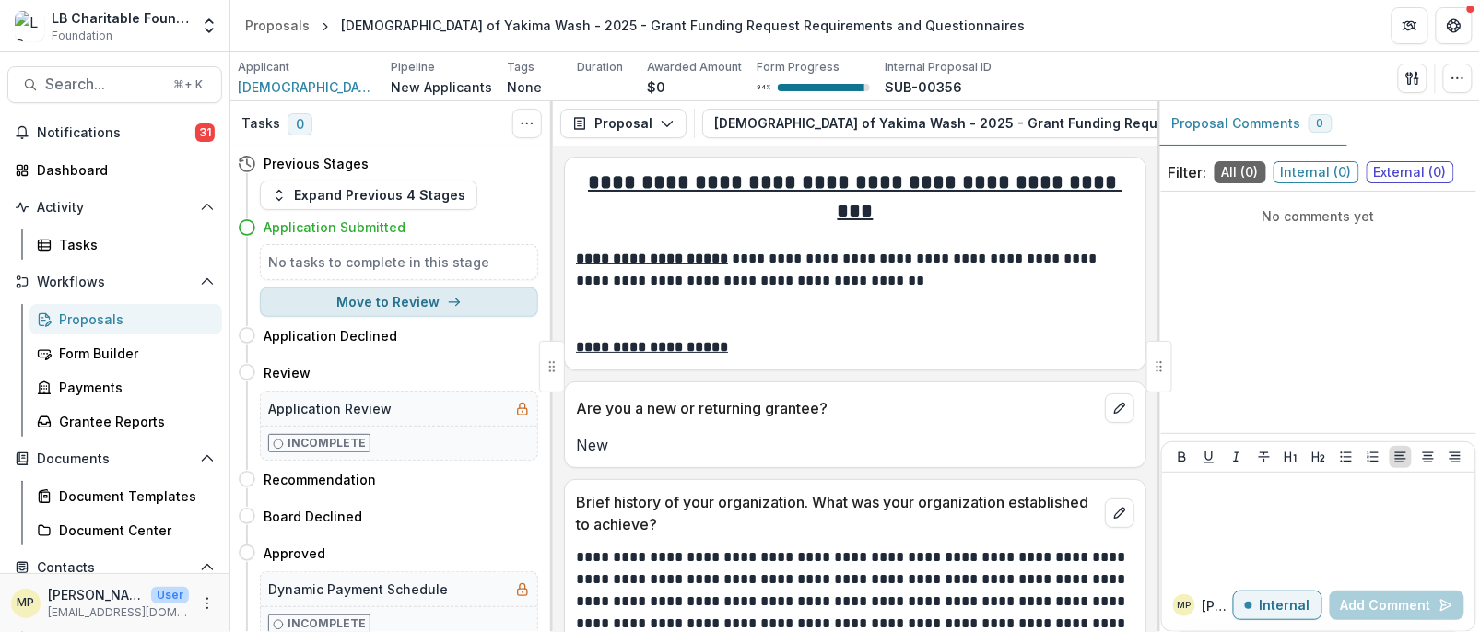
click at [393, 306] on button "Move to Review" at bounding box center [399, 301] width 278 height 29
select select "******"
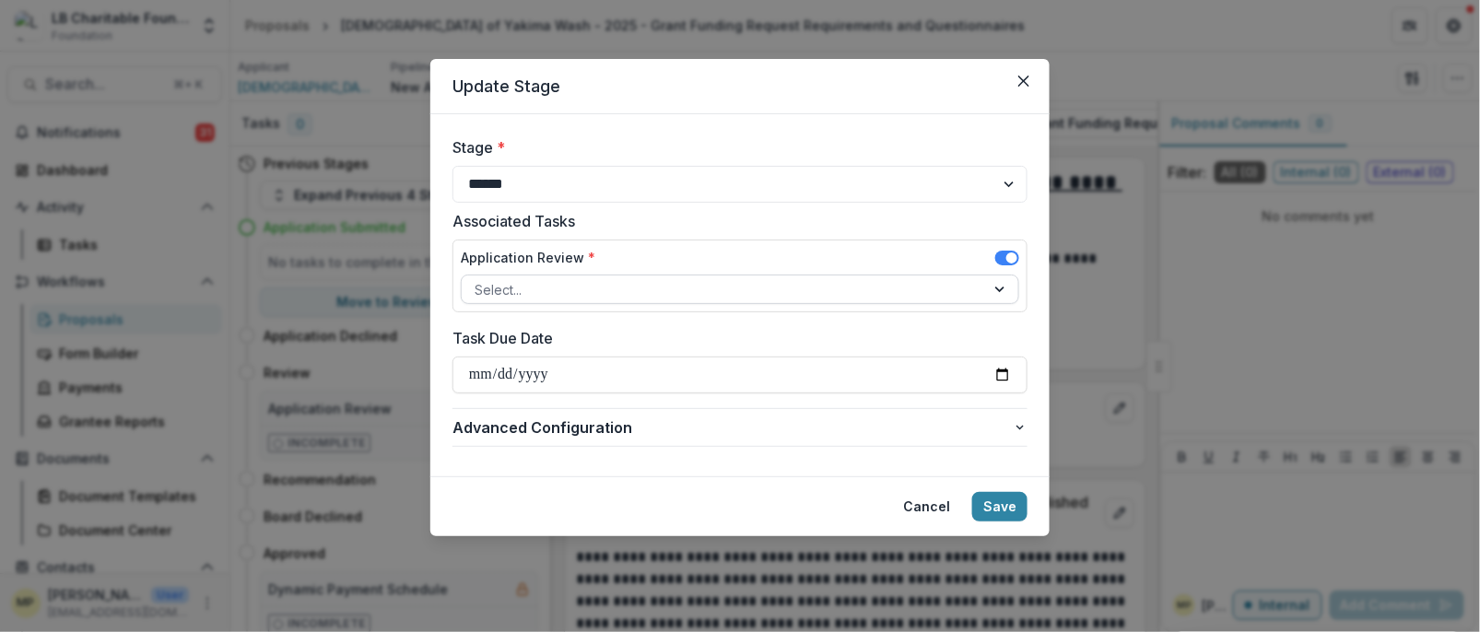
click at [1001, 289] on div at bounding box center [1001, 290] width 33 height 28
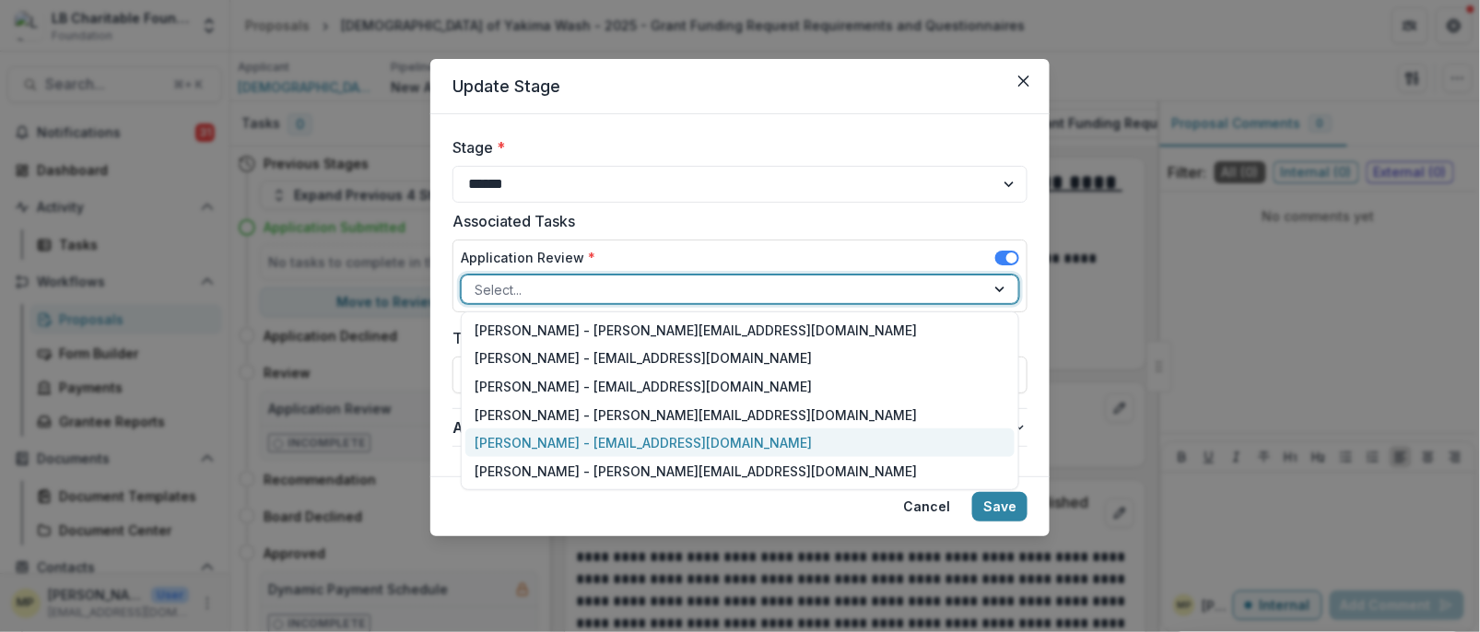
click at [645, 438] on div "[PERSON_NAME] - [EMAIL_ADDRESS][DOMAIN_NAME]" at bounding box center [739, 442] width 549 height 29
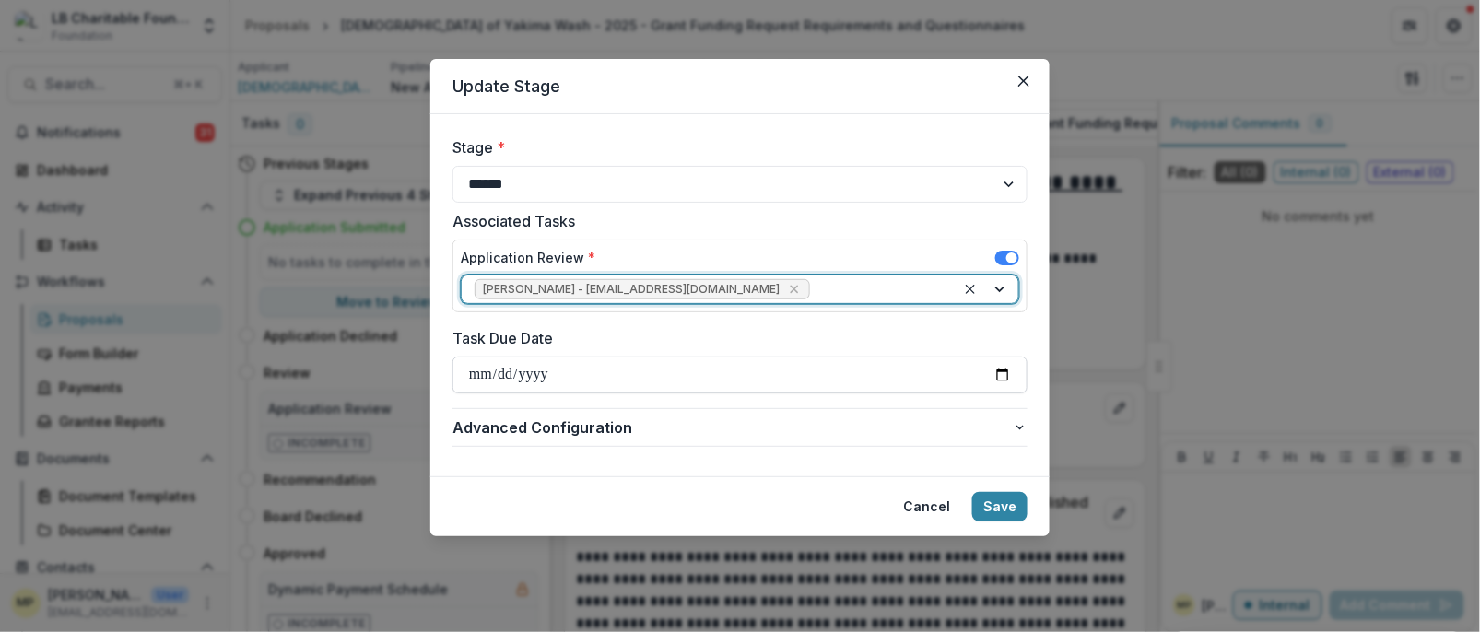
click at [1002, 373] on input "Task Due Date" at bounding box center [739, 375] width 575 height 37
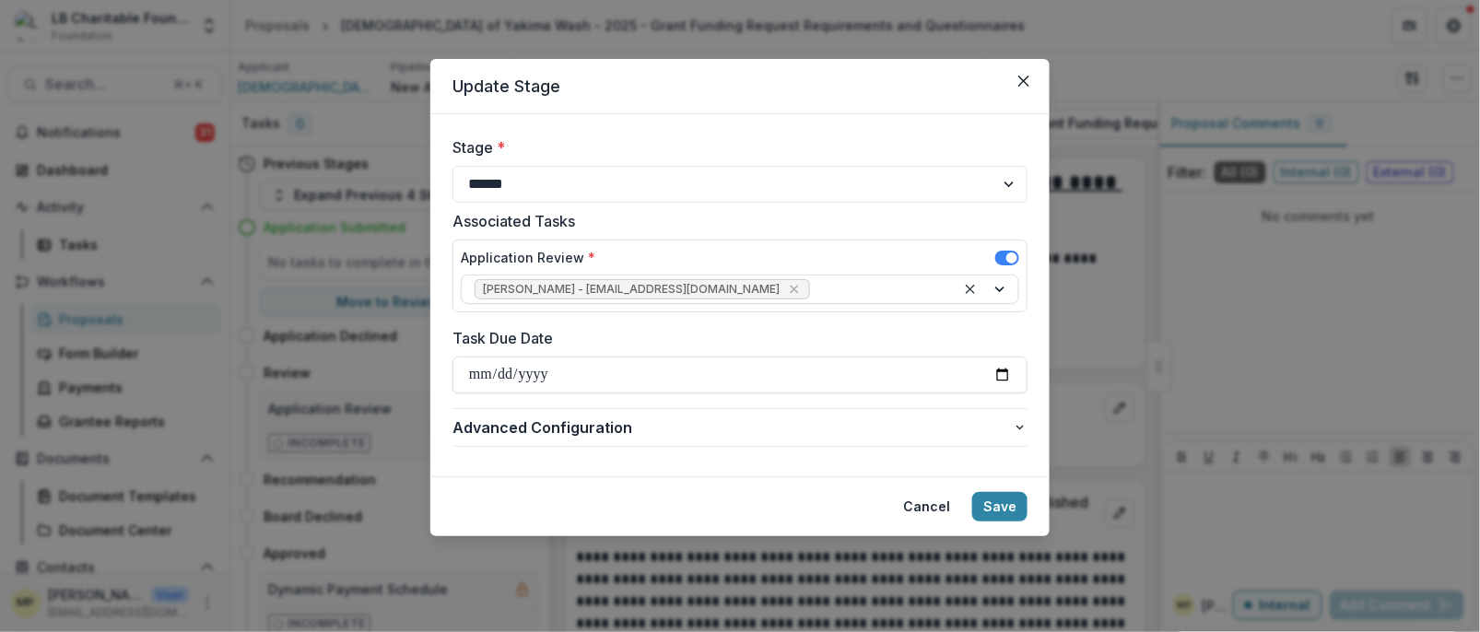
type input "**********"
click at [1003, 508] on button "Save" at bounding box center [999, 506] width 55 height 29
